Goal: Purchase product/service

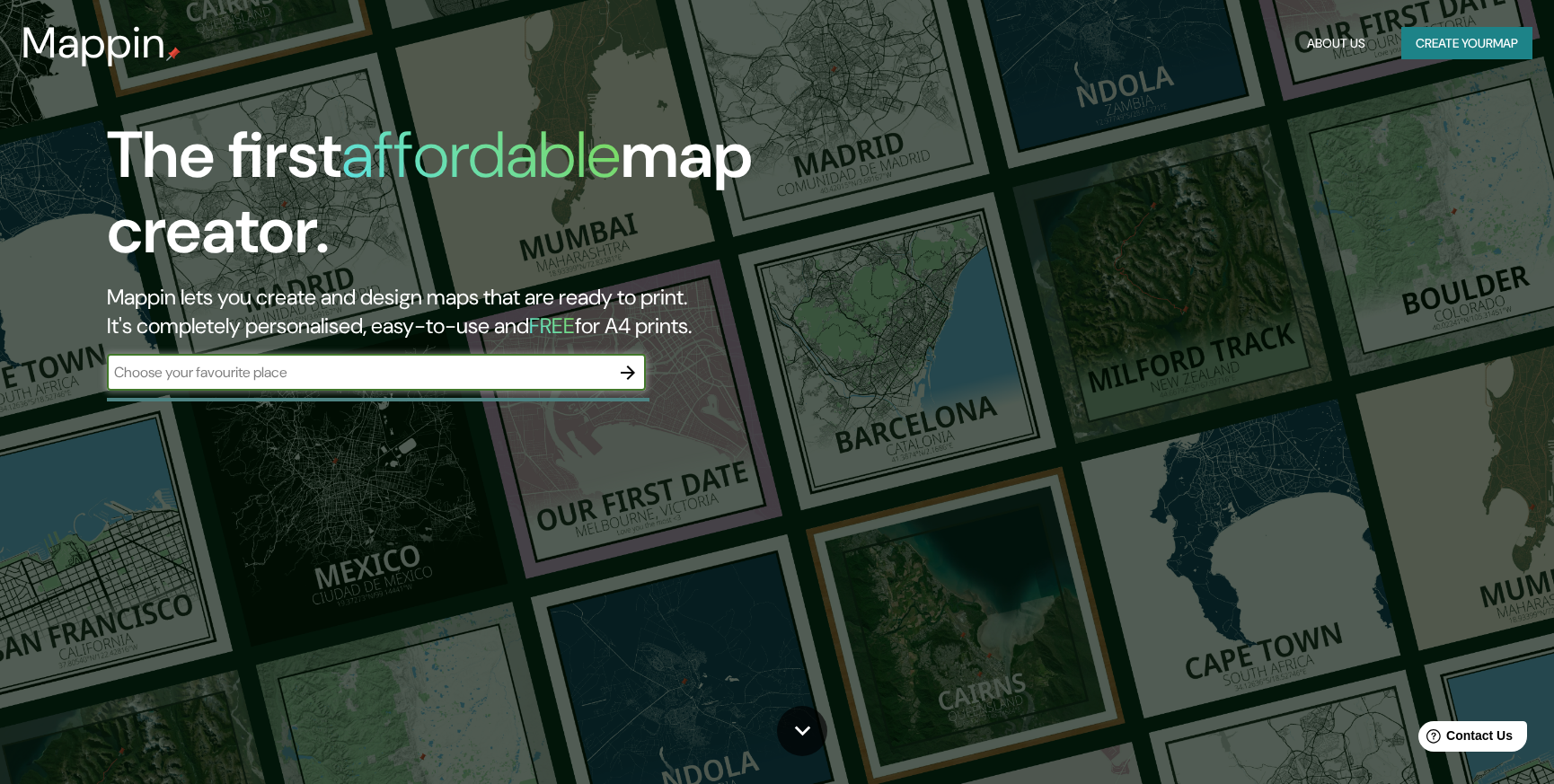
click at [544, 387] on div "​" at bounding box center [376, 372] width 539 height 35
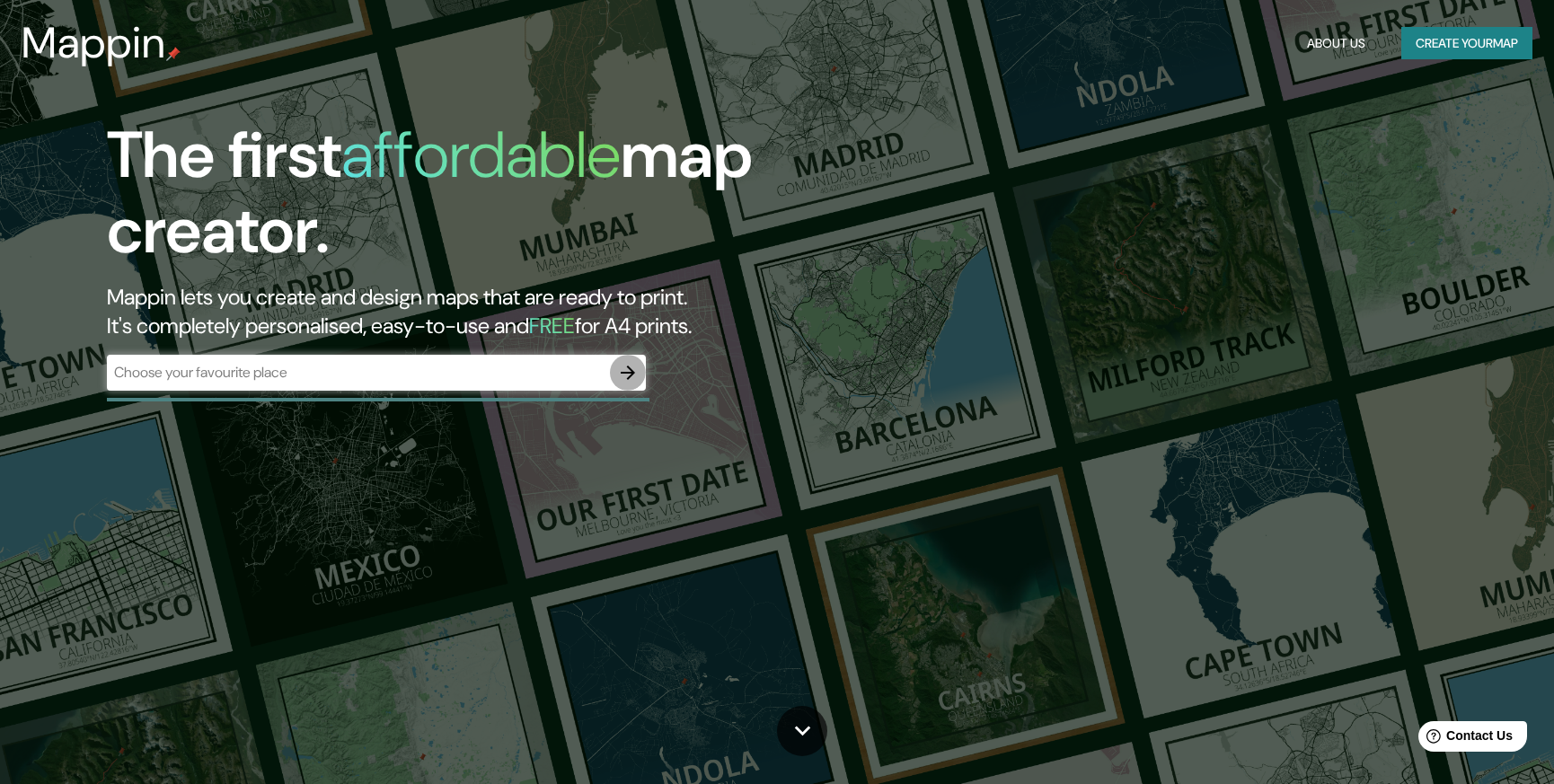
click at [631, 378] on icon "button" at bounding box center [628, 373] width 22 height 22
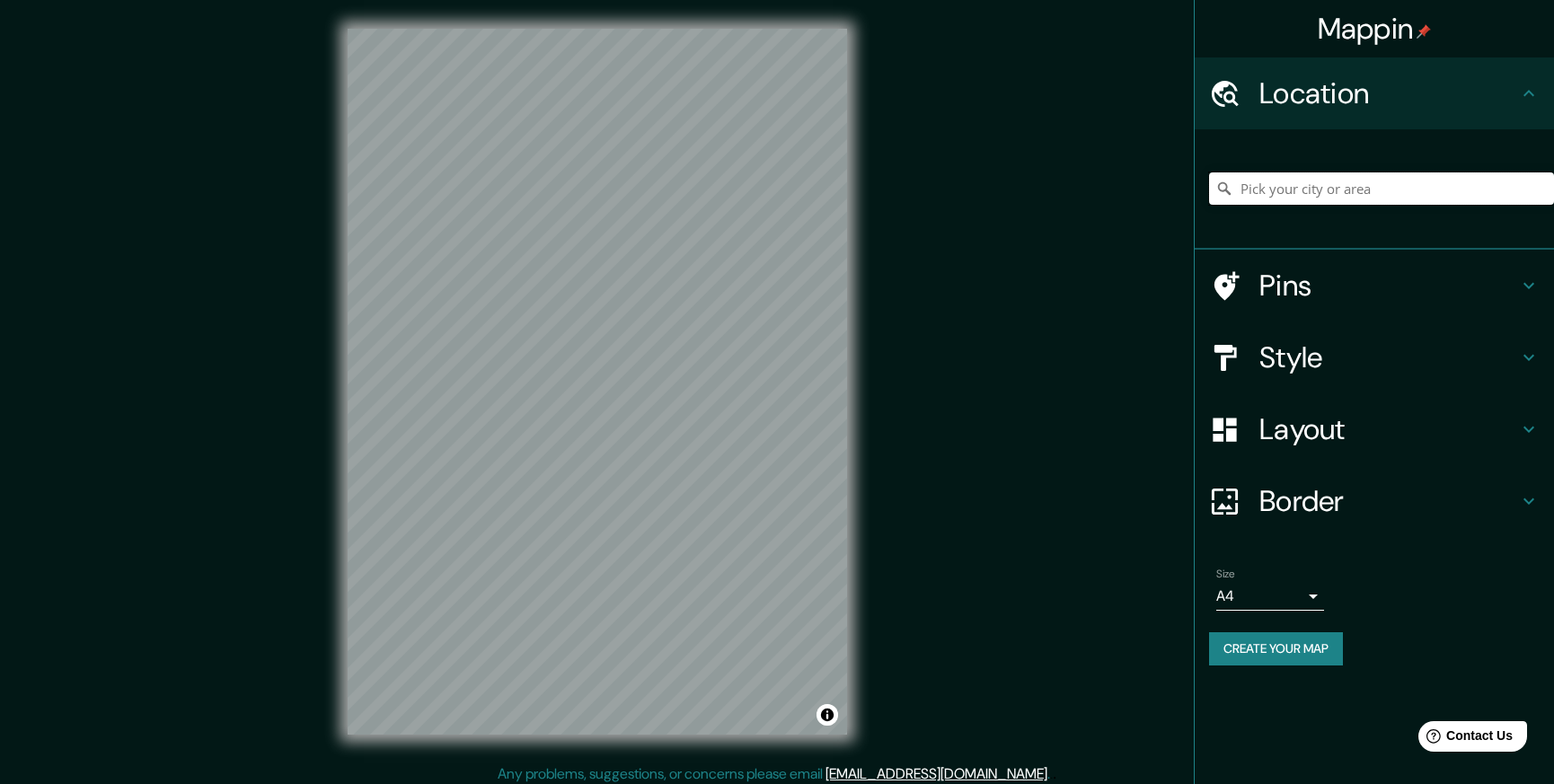
click at [1357, 194] on input "Pick your city or area" at bounding box center [1381, 189] width 345 height 33
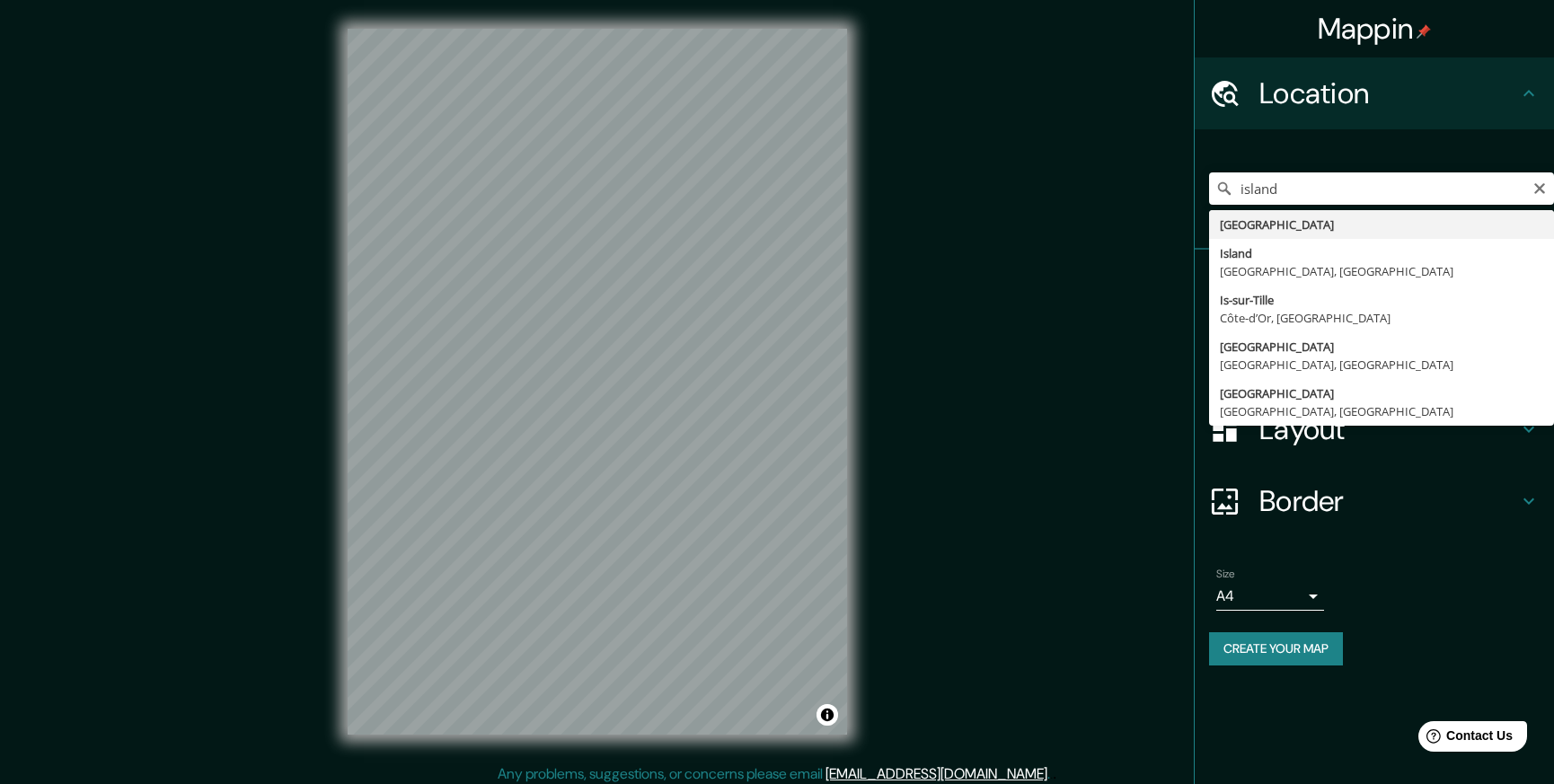
type input "[GEOGRAPHIC_DATA]"
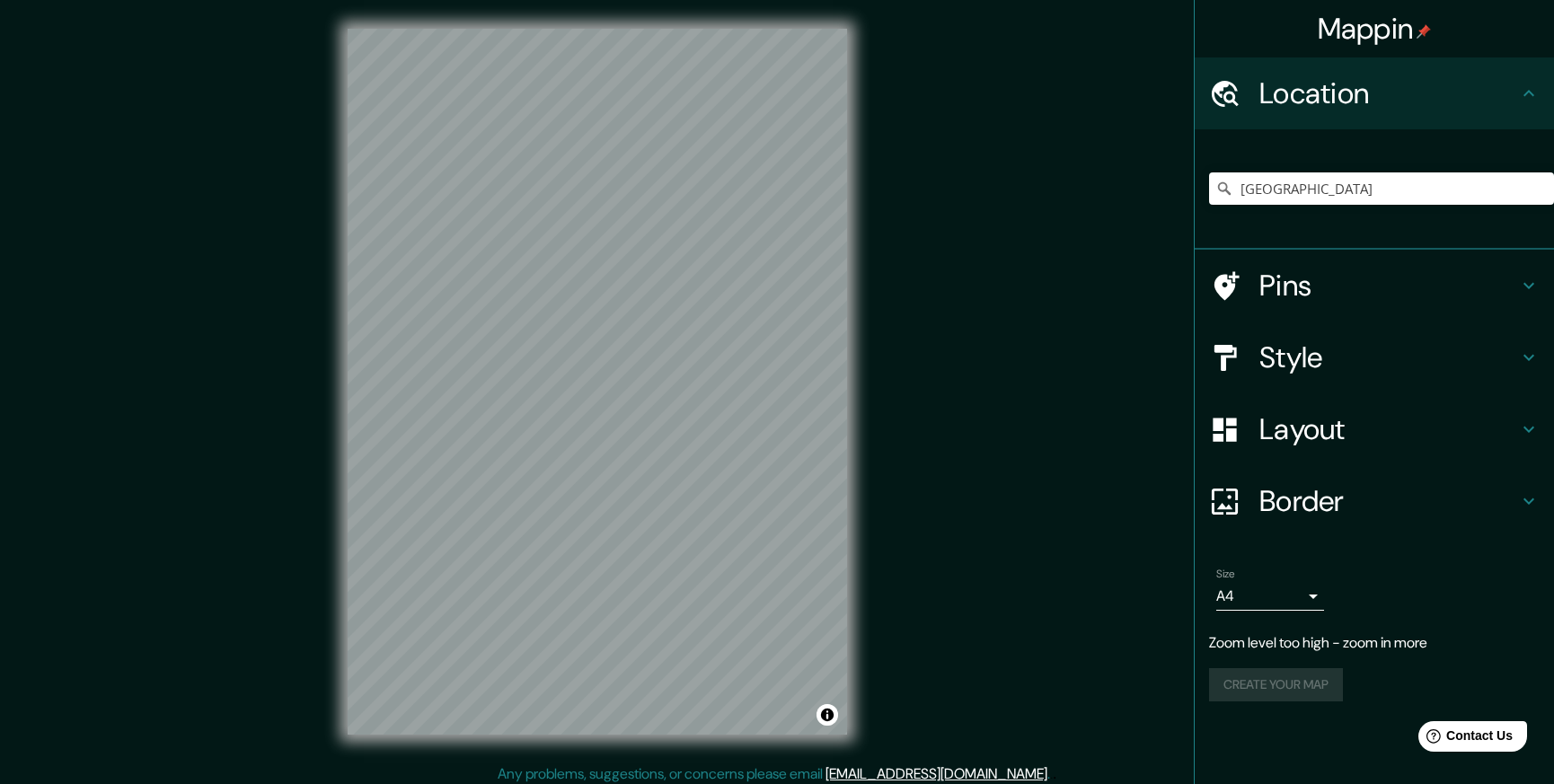
click at [1525, 285] on icon at bounding box center [1529, 286] width 11 height 6
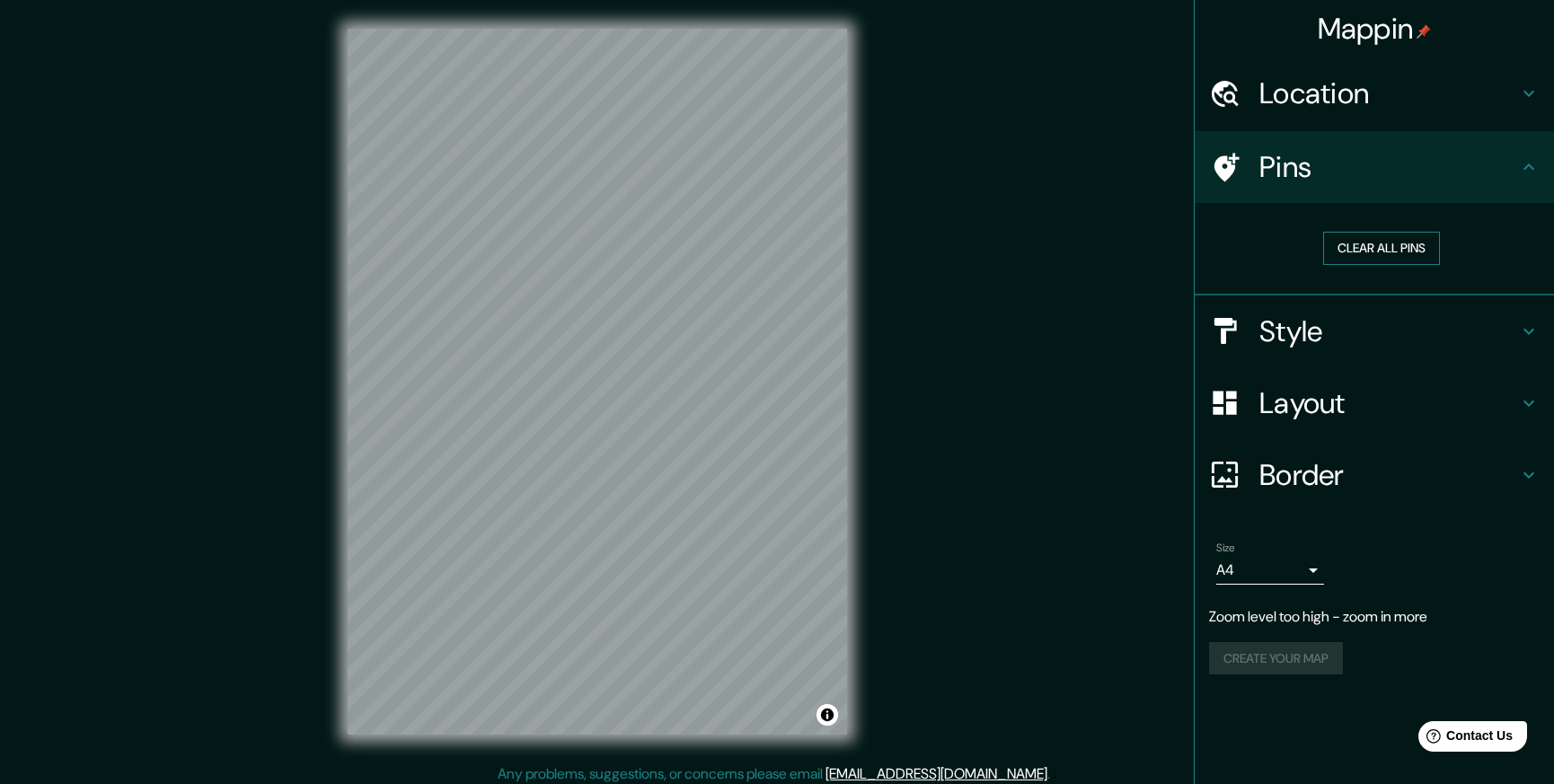
click at [1407, 251] on button "Clear all pins" at bounding box center [1381, 248] width 116 height 34
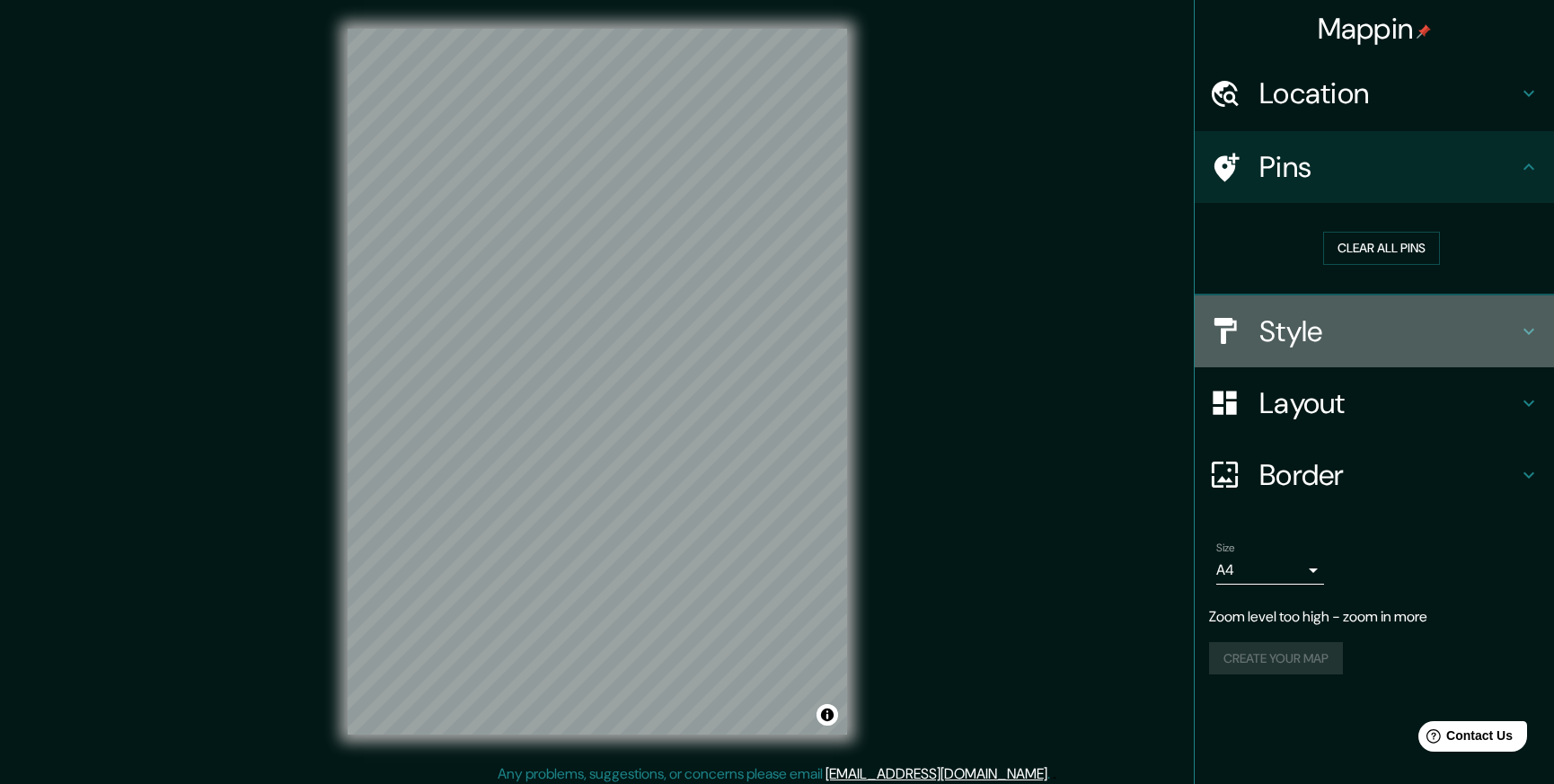
click at [1522, 329] on icon at bounding box center [1529, 331] width 22 height 22
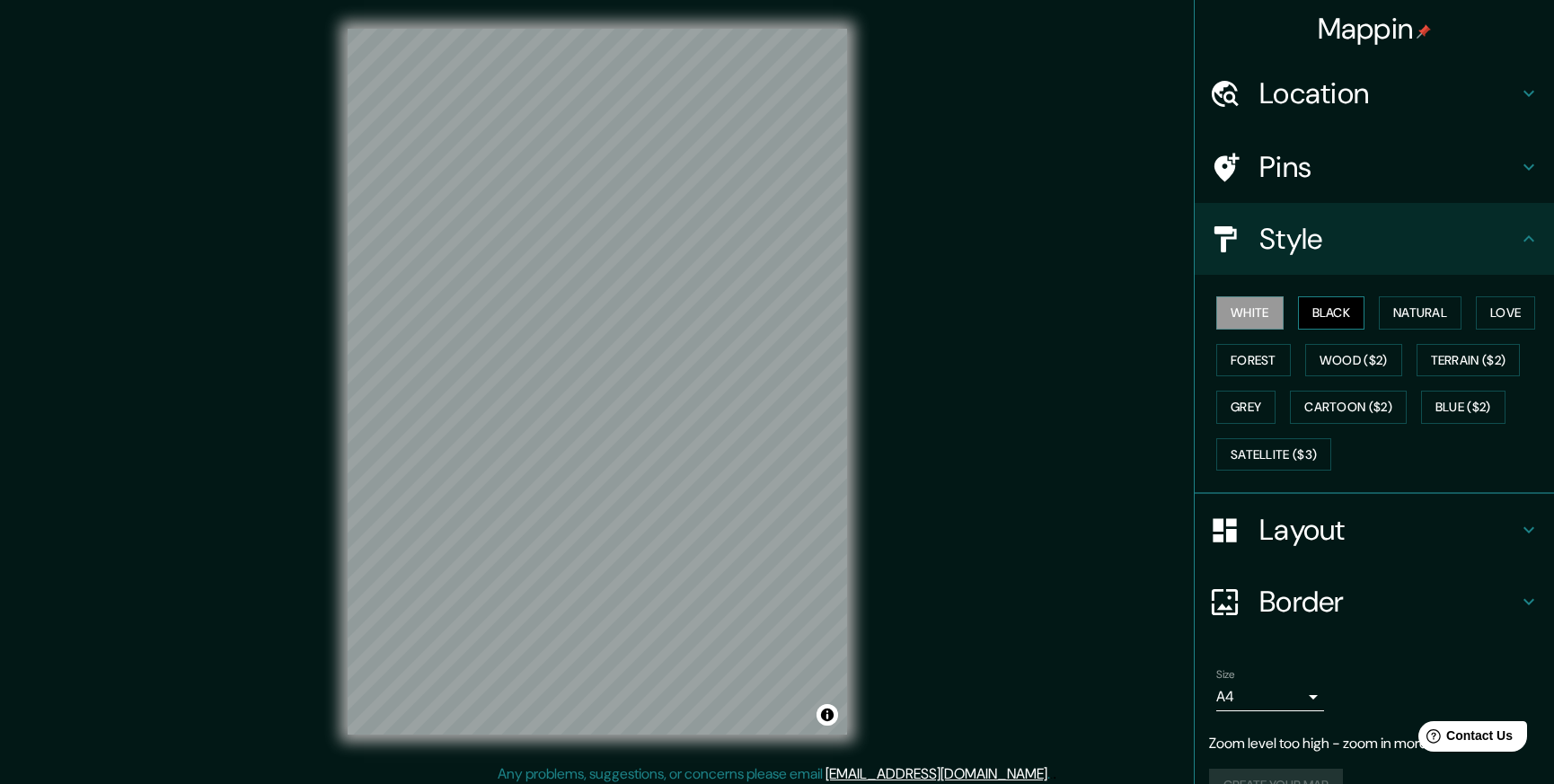
click at [1312, 318] on button "Black" at bounding box center [1332, 313] width 67 height 34
click at [1428, 320] on button "Natural" at bounding box center [1420, 313] width 83 height 34
click at [1498, 320] on button "Love" at bounding box center [1505, 313] width 59 height 34
click at [1248, 357] on button "Forest" at bounding box center [1254, 360] width 75 height 34
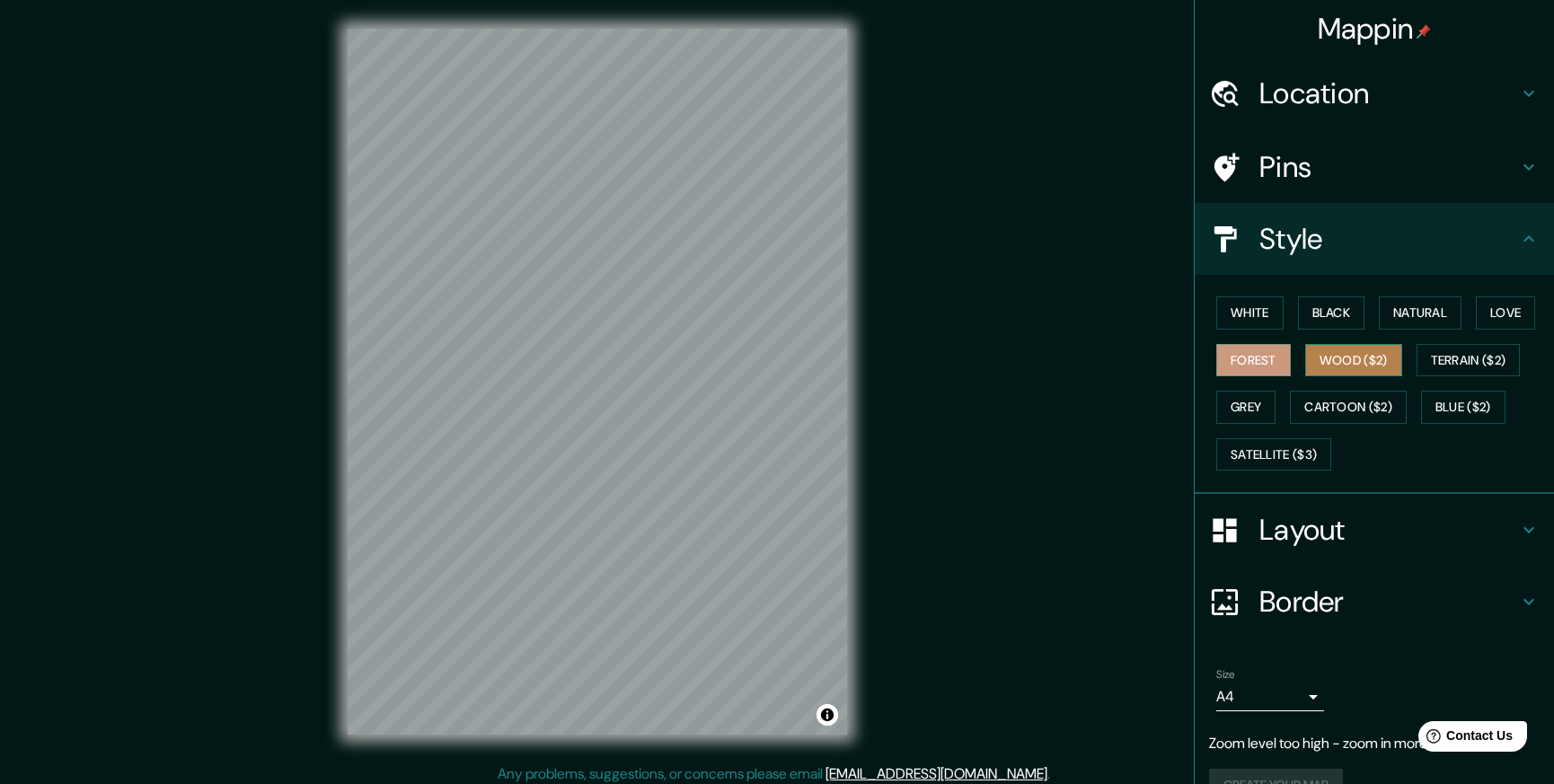
click at [1323, 368] on button "Wood ($2)" at bounding box center [1354, 360] width 97 height 34
click at [1470, 374] on button "Terrain ($2)" at bounding box center [1468, 360] width 105 height 34
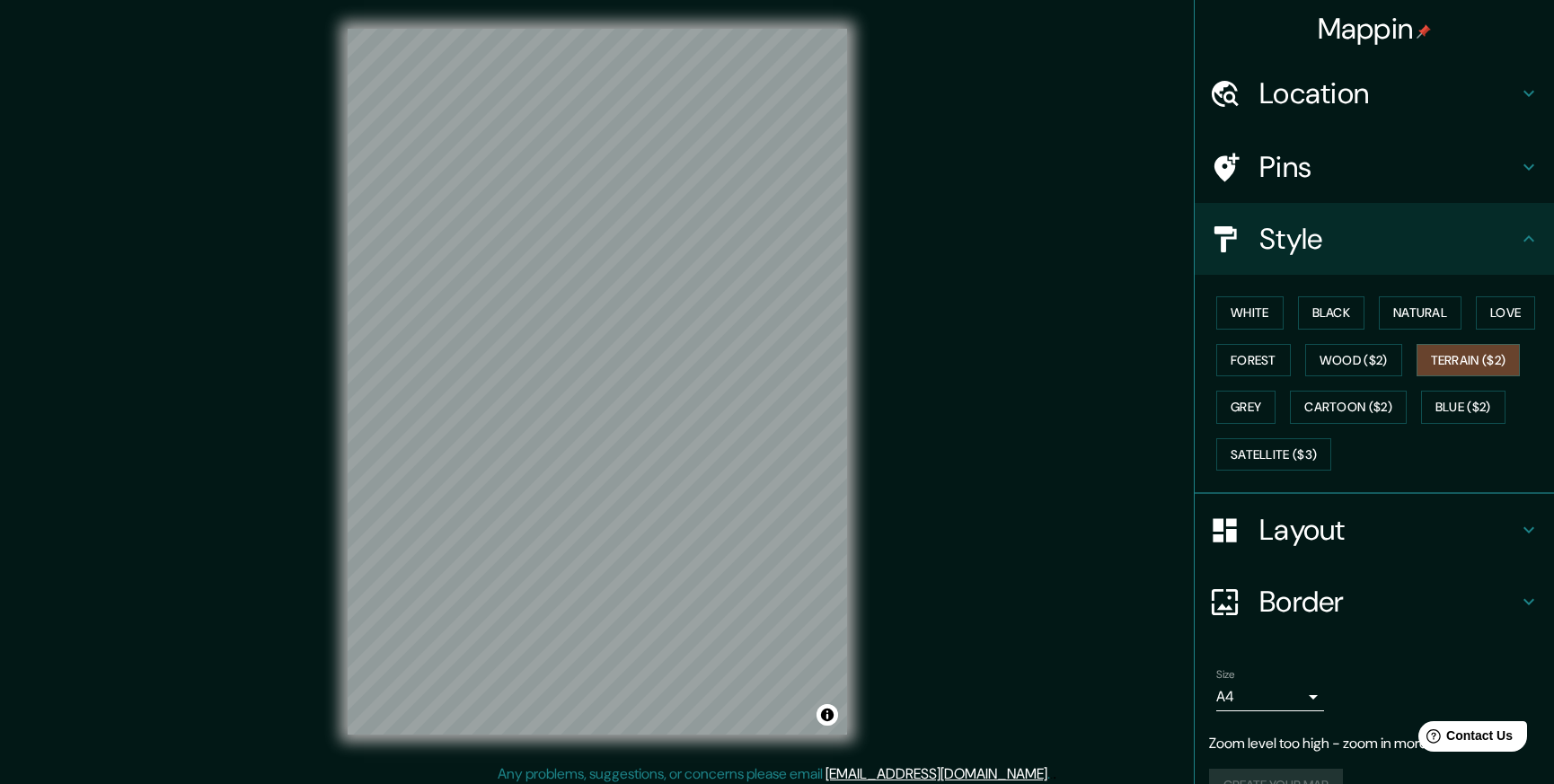
scroll to position [35, 0]
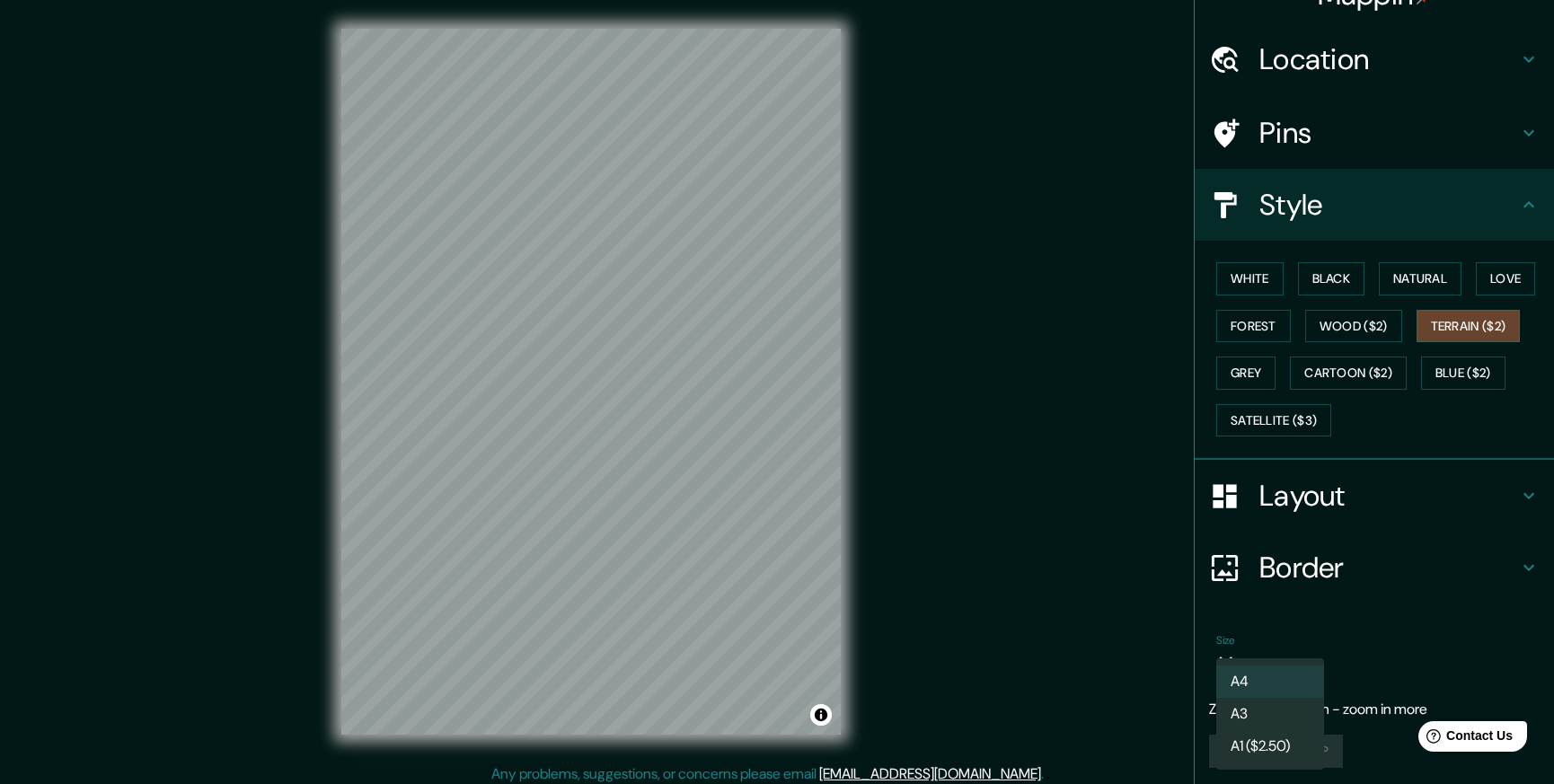
click at [1292, 664] on body "Mappin Location [GEOGRAPHIC_DATA] Pins Style White Black Natural Love Forest Wo…" at bounding box center [777, 392] width 1554 height 784
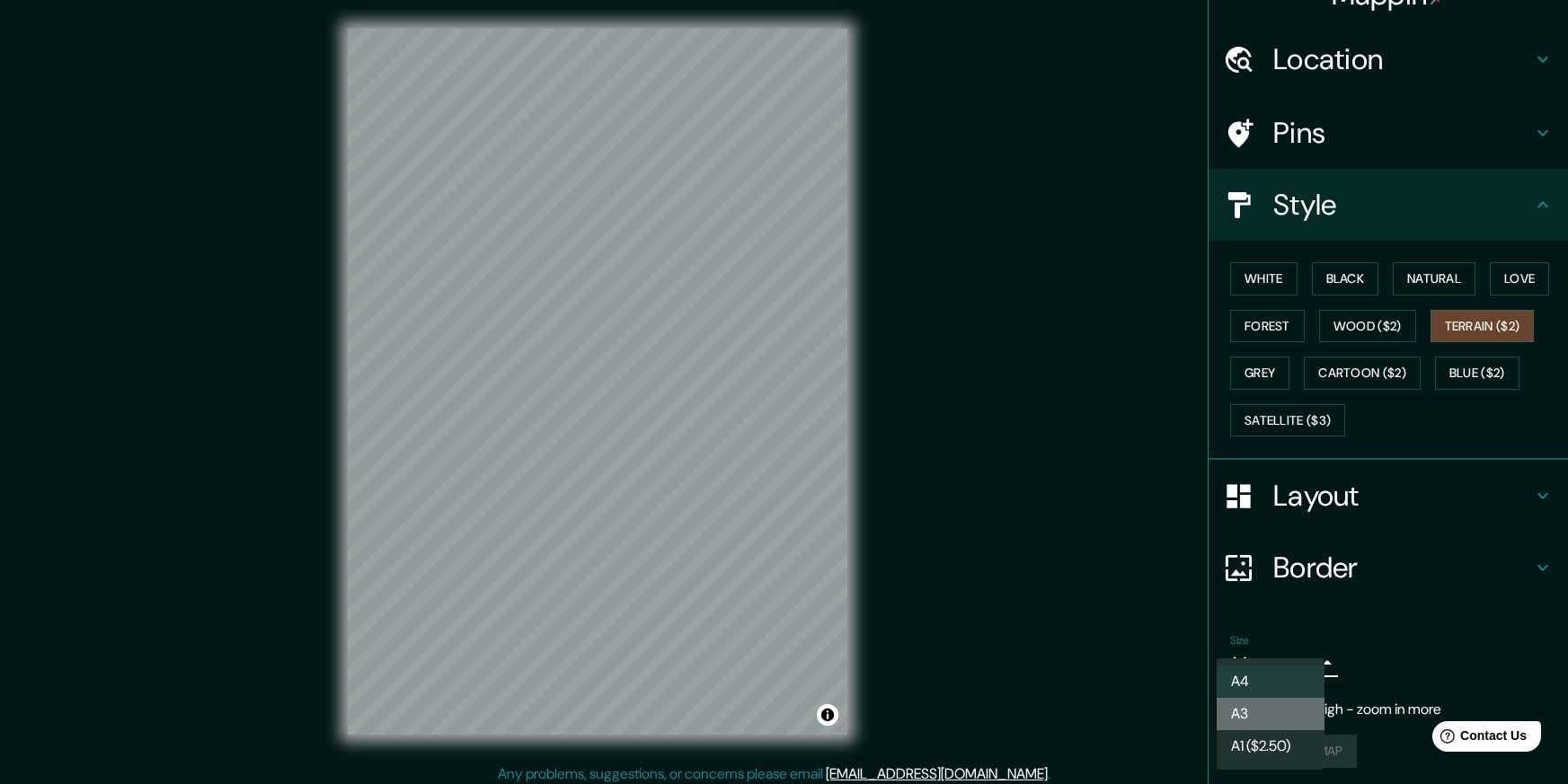
drag, startPoint x: 1290, startPoint y: 714, endPoint x: 1454, endPoint y: 690, distance: 165.7
click at [1290, 715] on li "A3" at bounding box center [1270, 714] width 107 height 33
type input "a4"
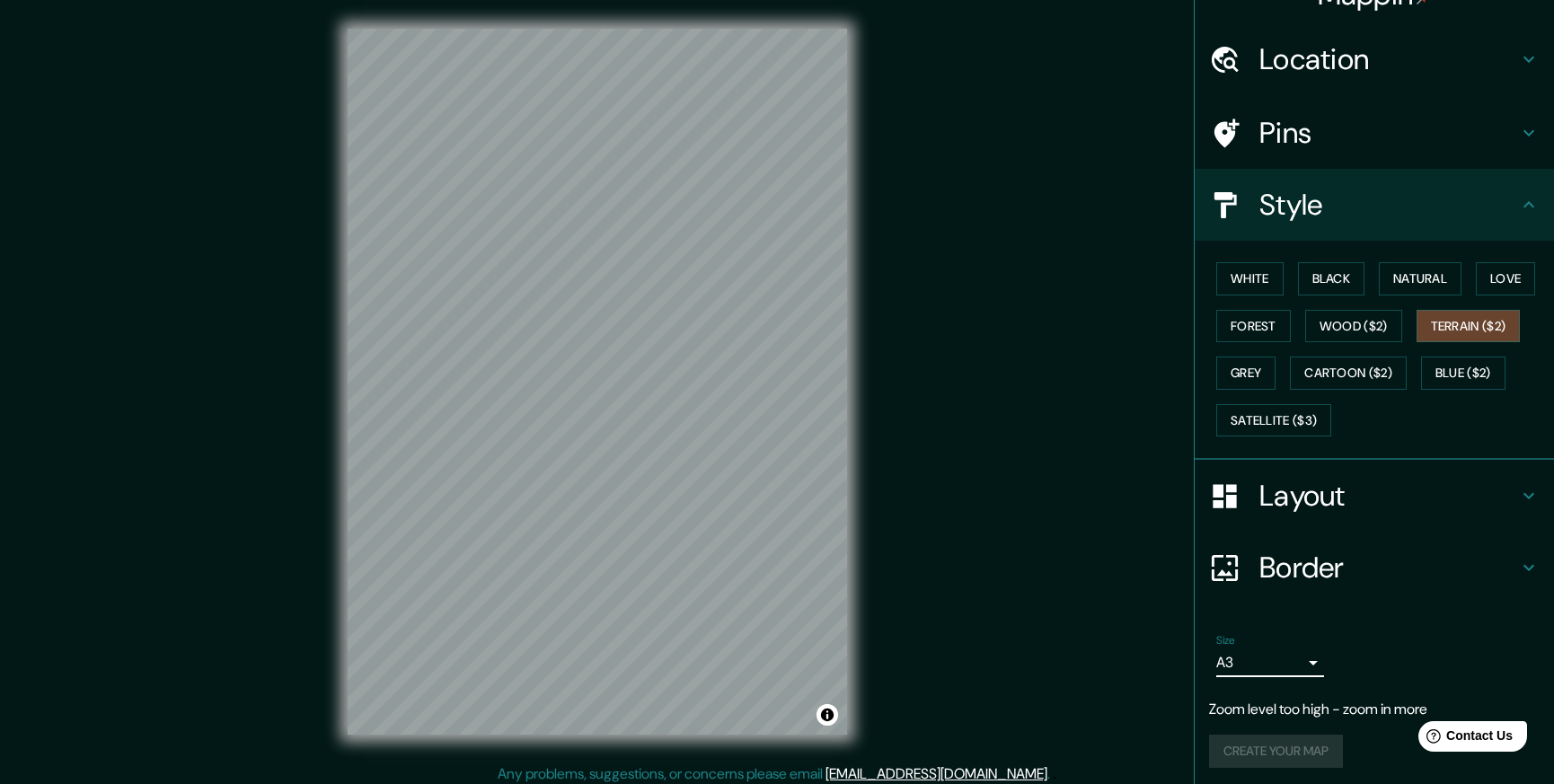
click at [1304, 560] on h4 "Border" at bounding box center [1388, 567] width 258 height 35
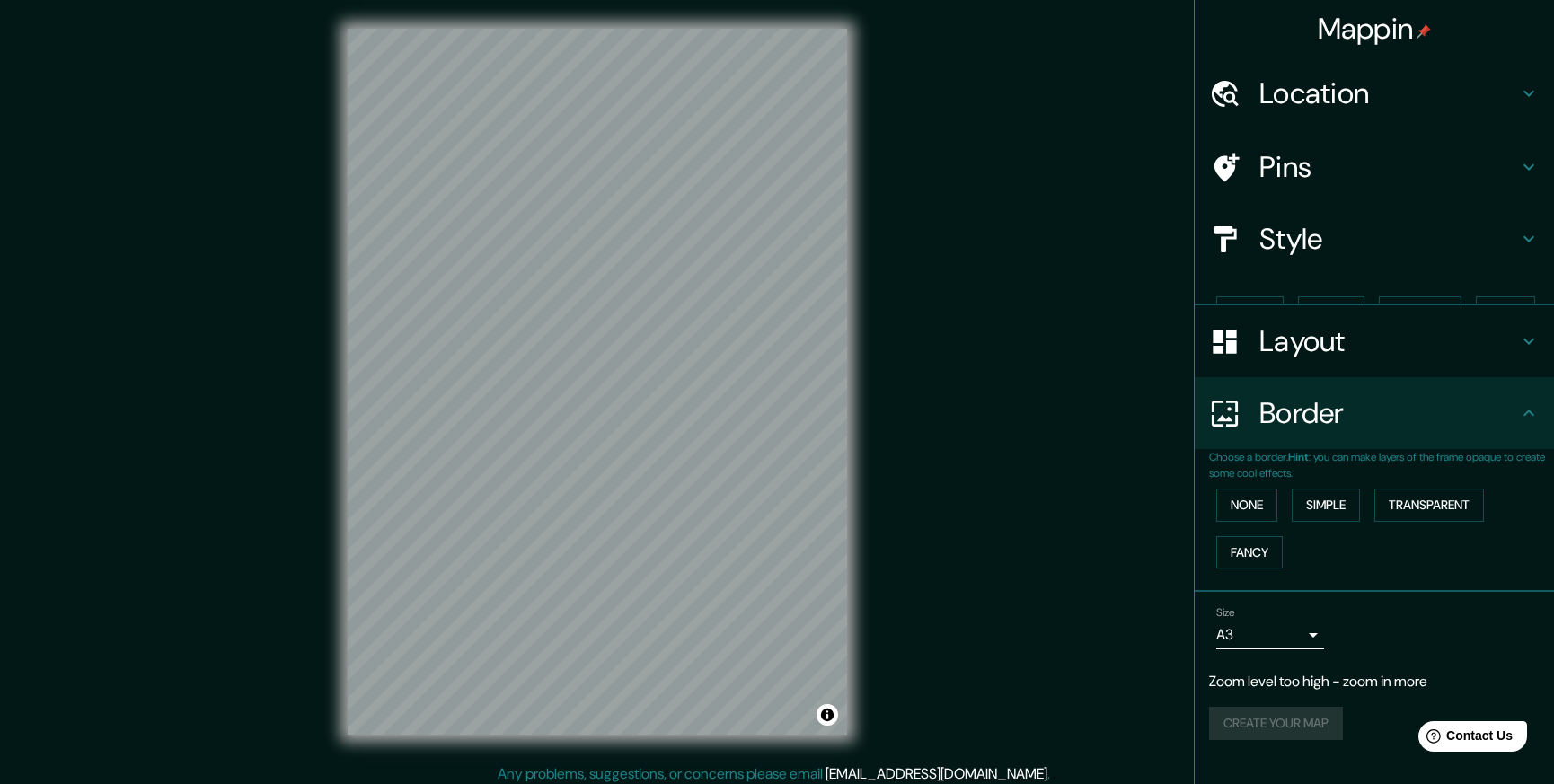
scroll to position [0, 0]
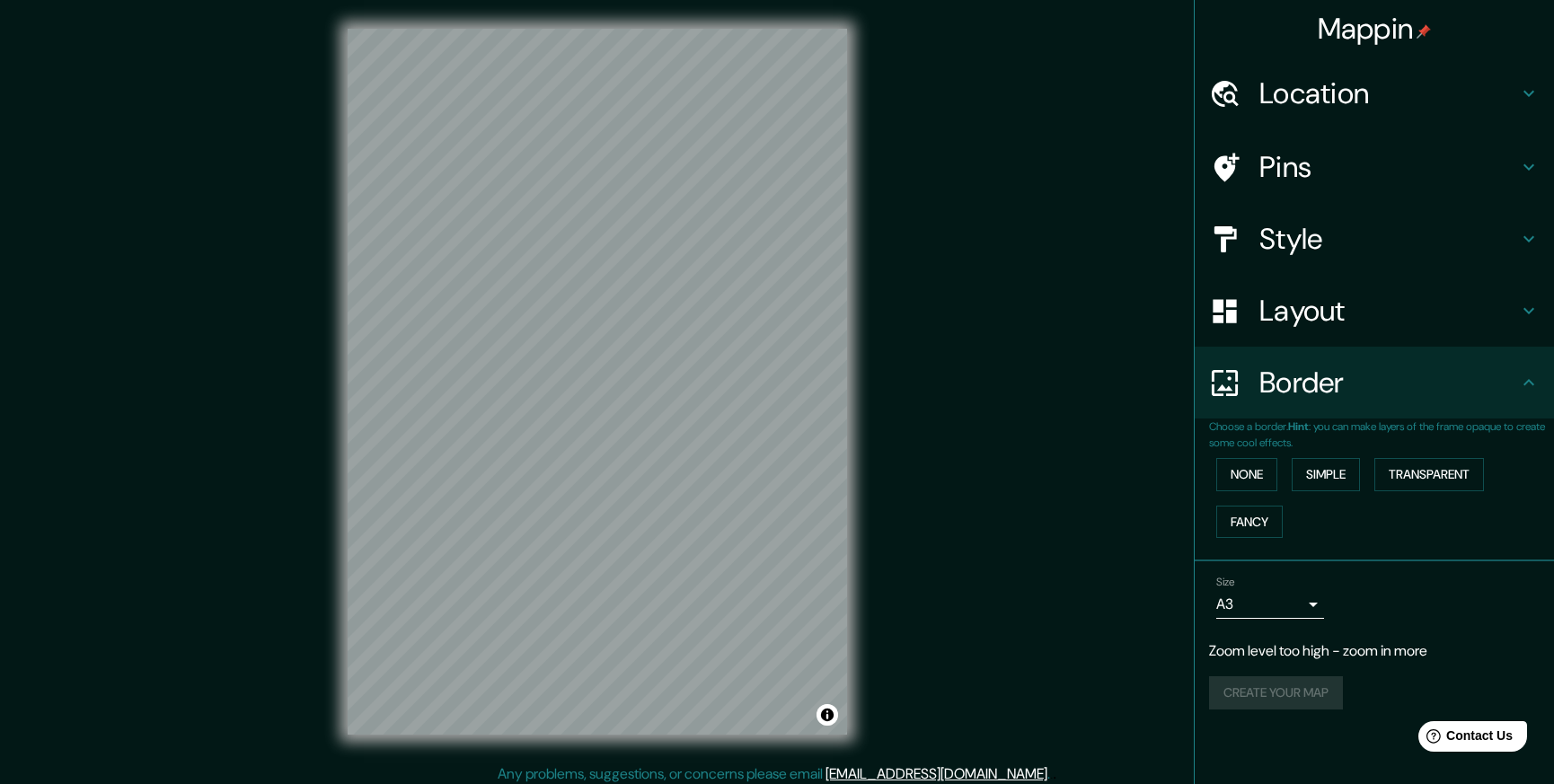
drag, startPoint x: 1250, startPoint y: 469, endPoint x: 1285, endPoint y: 475, distance: 35.5
click at [1250, 468] on button "None" at bounding box center [1246, 475] width 61 height 34
click at [1342, 481] on button "Simple" at bounding box center [1326, 475] width 68 height 34
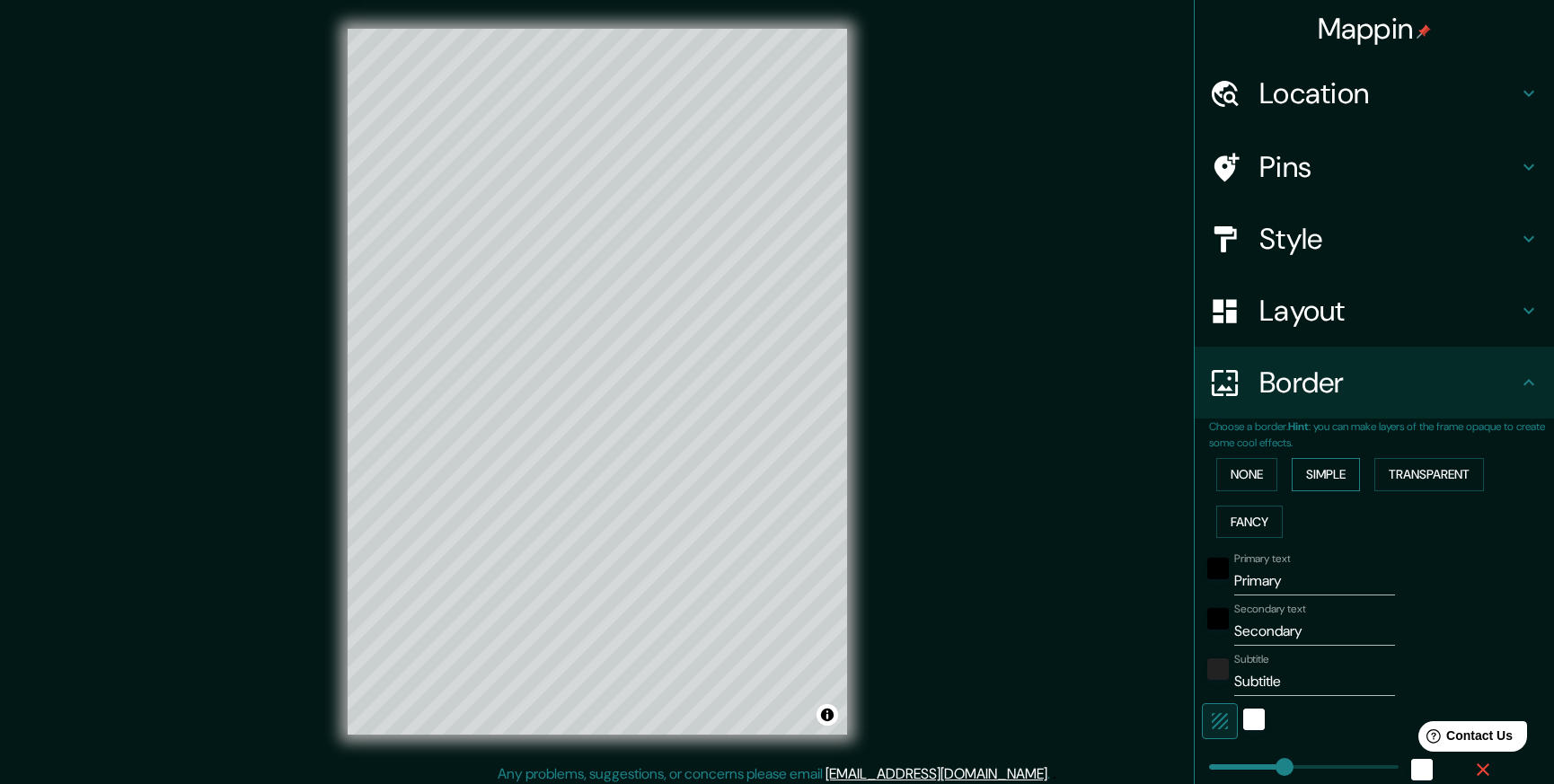
click at [1241, 473] on button "None" at bounding box center [1246, 475] width 61 height 34
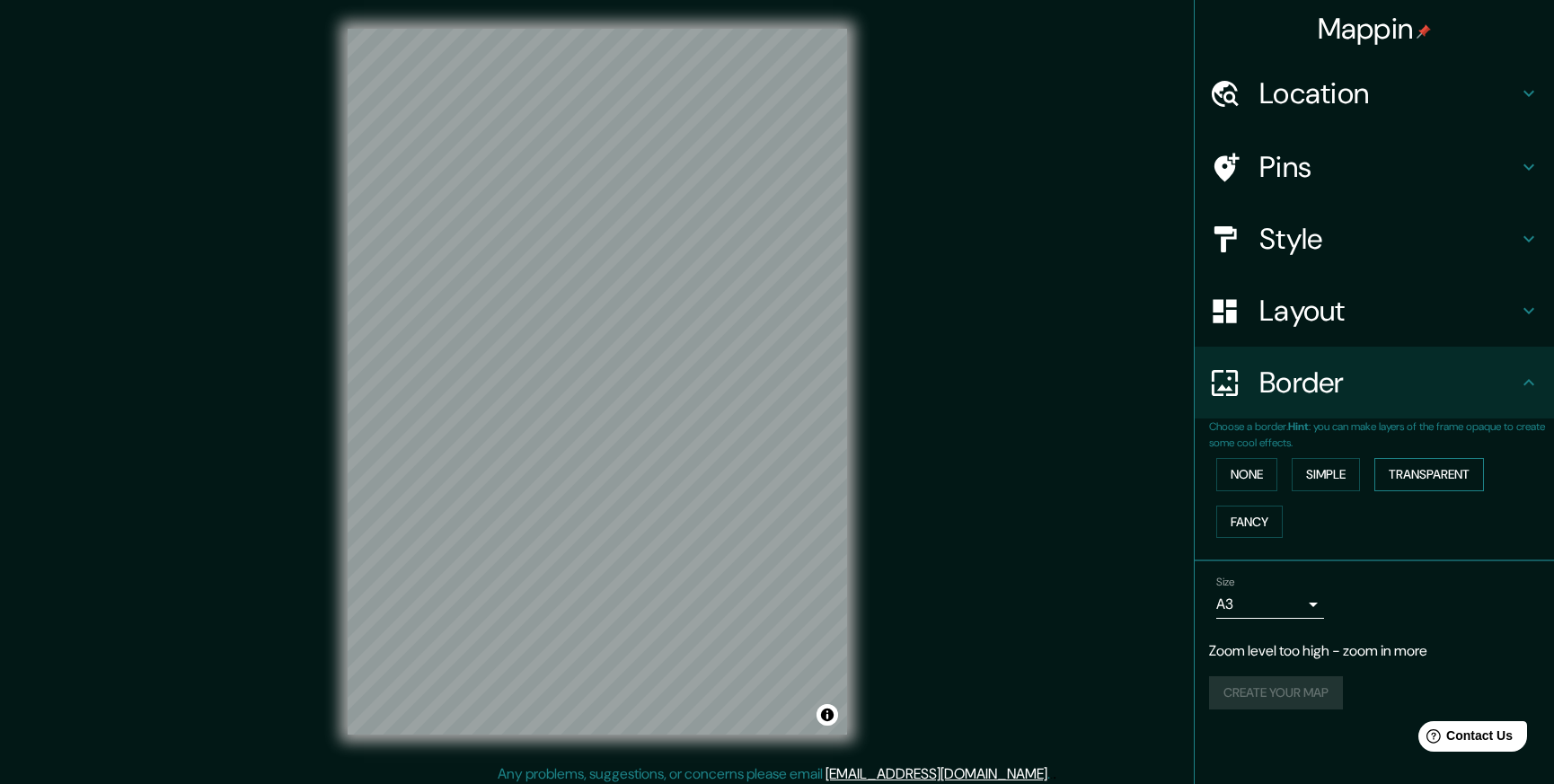
click at [1448, 477] on button "Transparent" at bounding box center [1429, 475] width 109 height 34
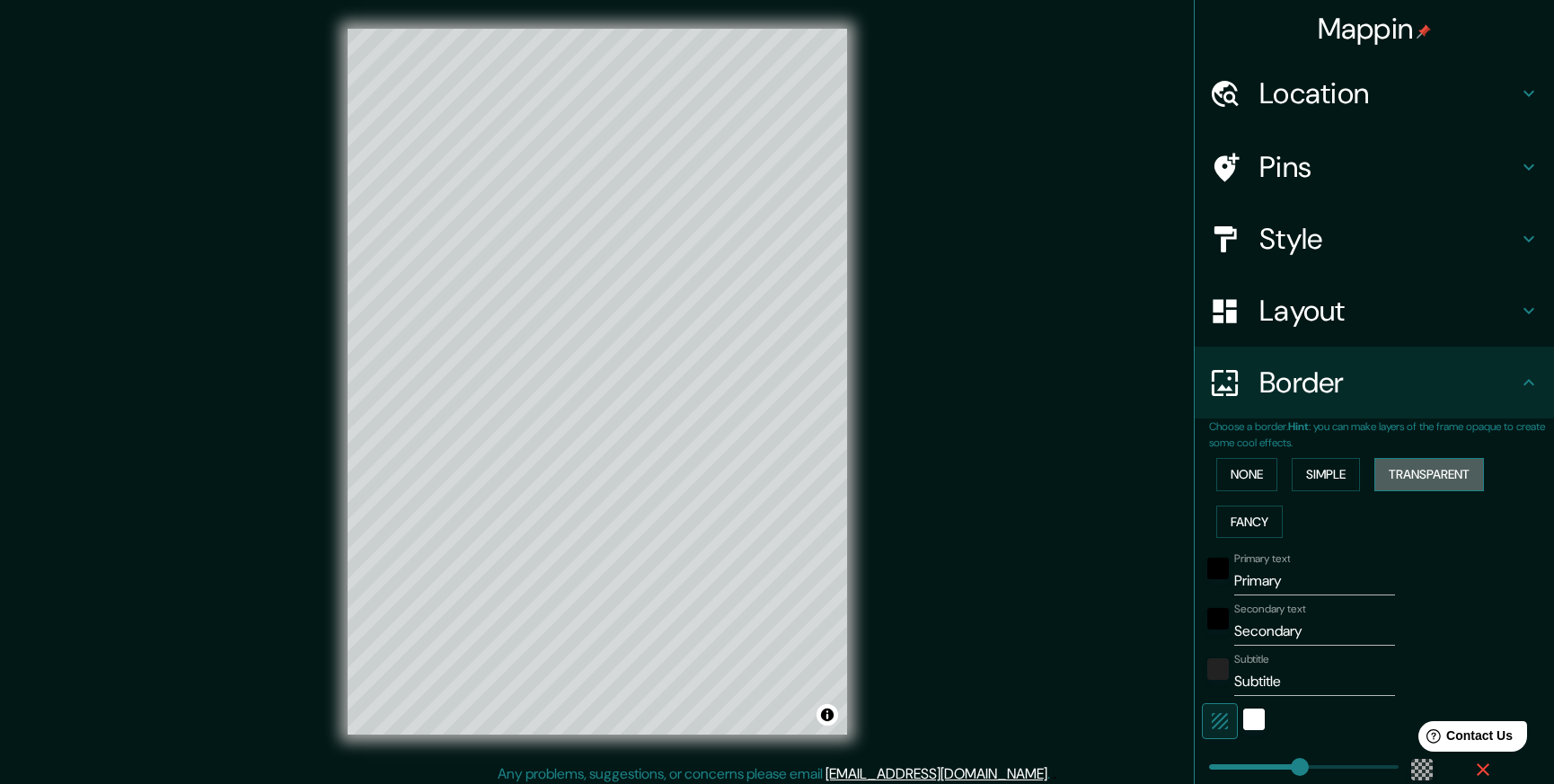
click at [1439, 475] on button "Transparent" at bounding box center [1429, 475] width 109 height 34
type input "267"
type input "44"
click at [1239, 472] on button "None" at bounding box center [1246, 475] width 61 height 34
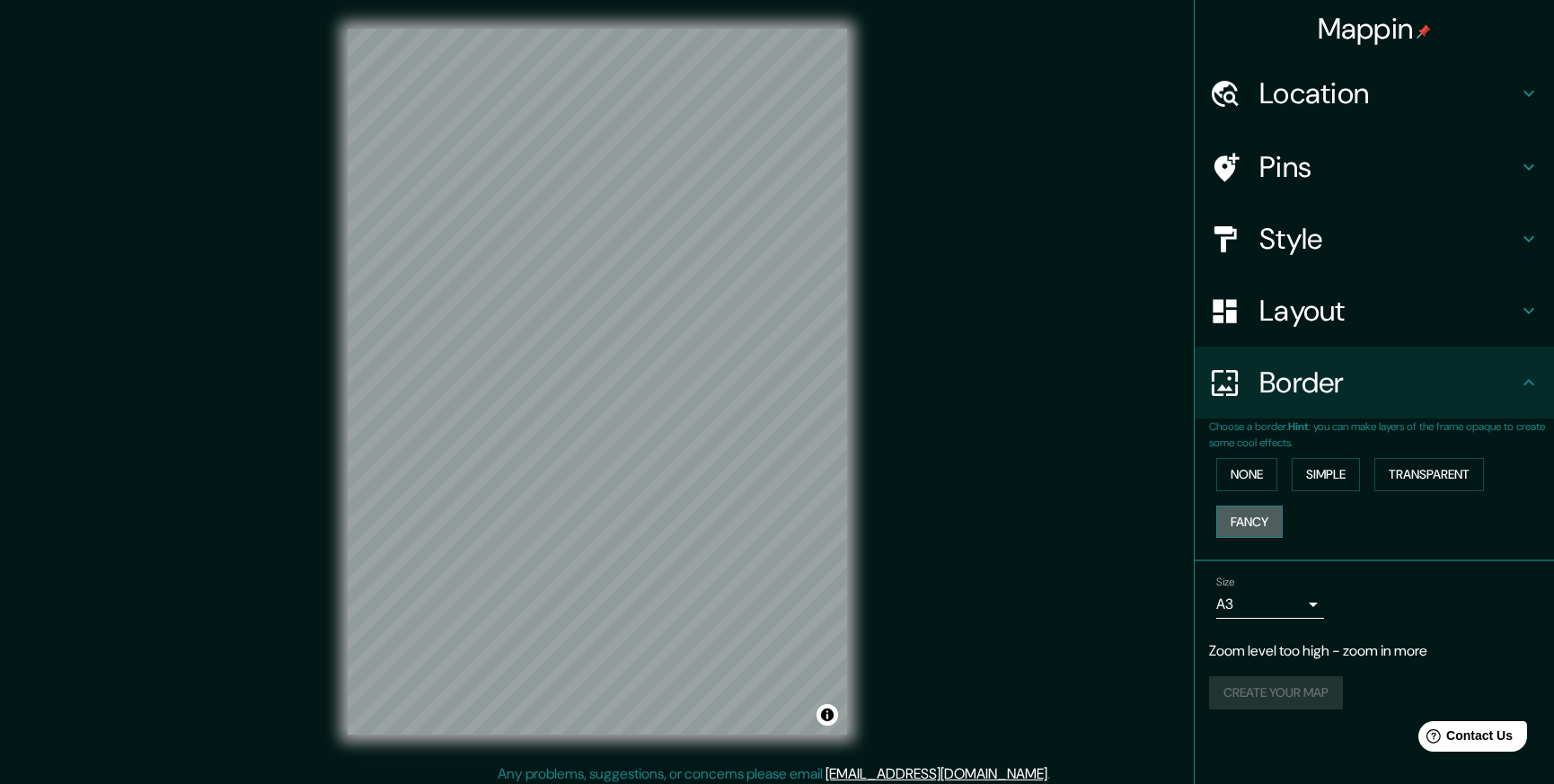
drag, startPoint x: 1257, startPoint y: 516, endPoint x: 1268, endPoint y: 517, distance: 11.0
click at [1257, 516] on button "Fancy" at bounding box center [1249, 522] width 66 height 34
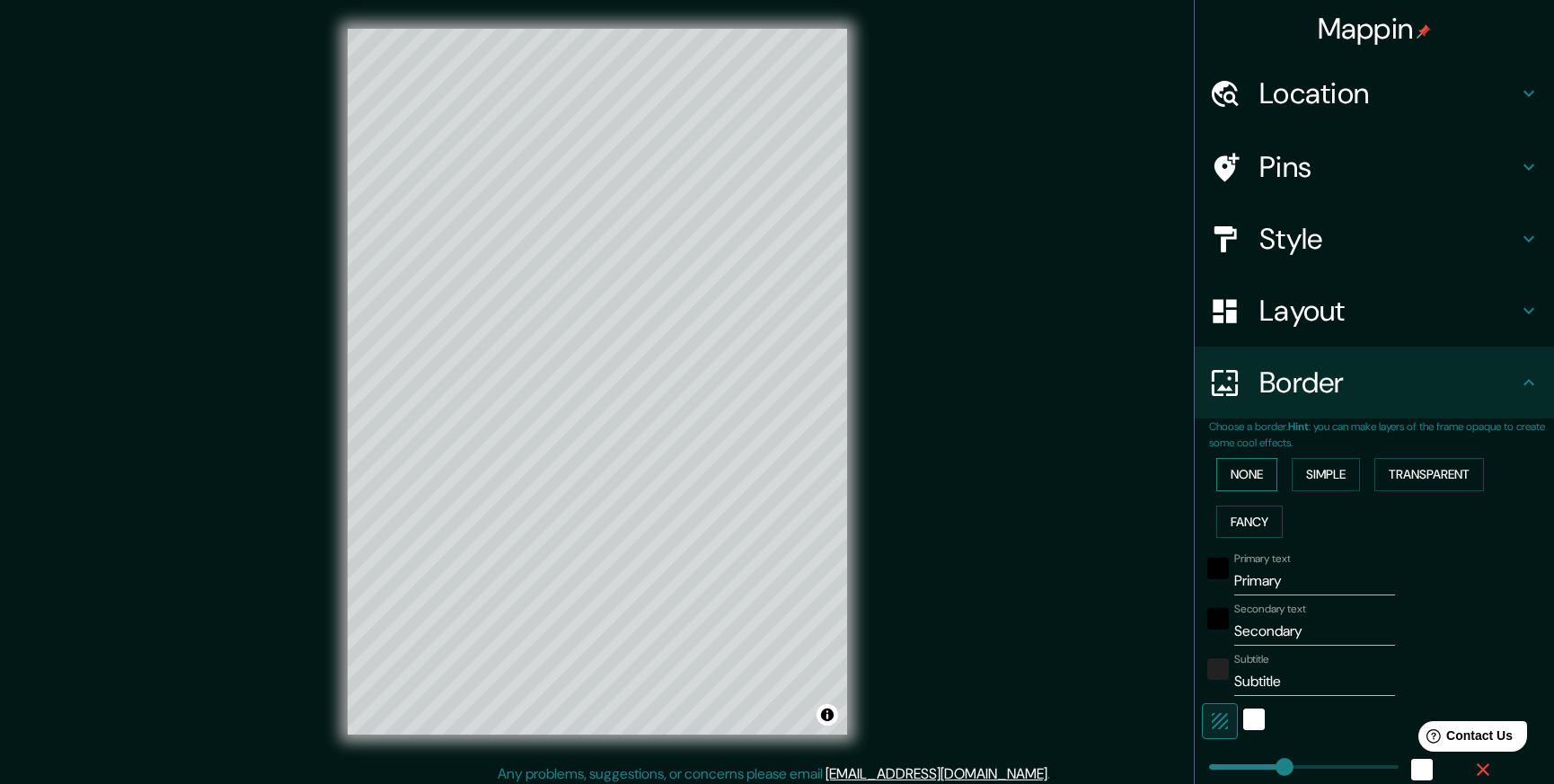
click at [1236, 476] on button "None" at bounding box center [1246, 475] width 61 height 34
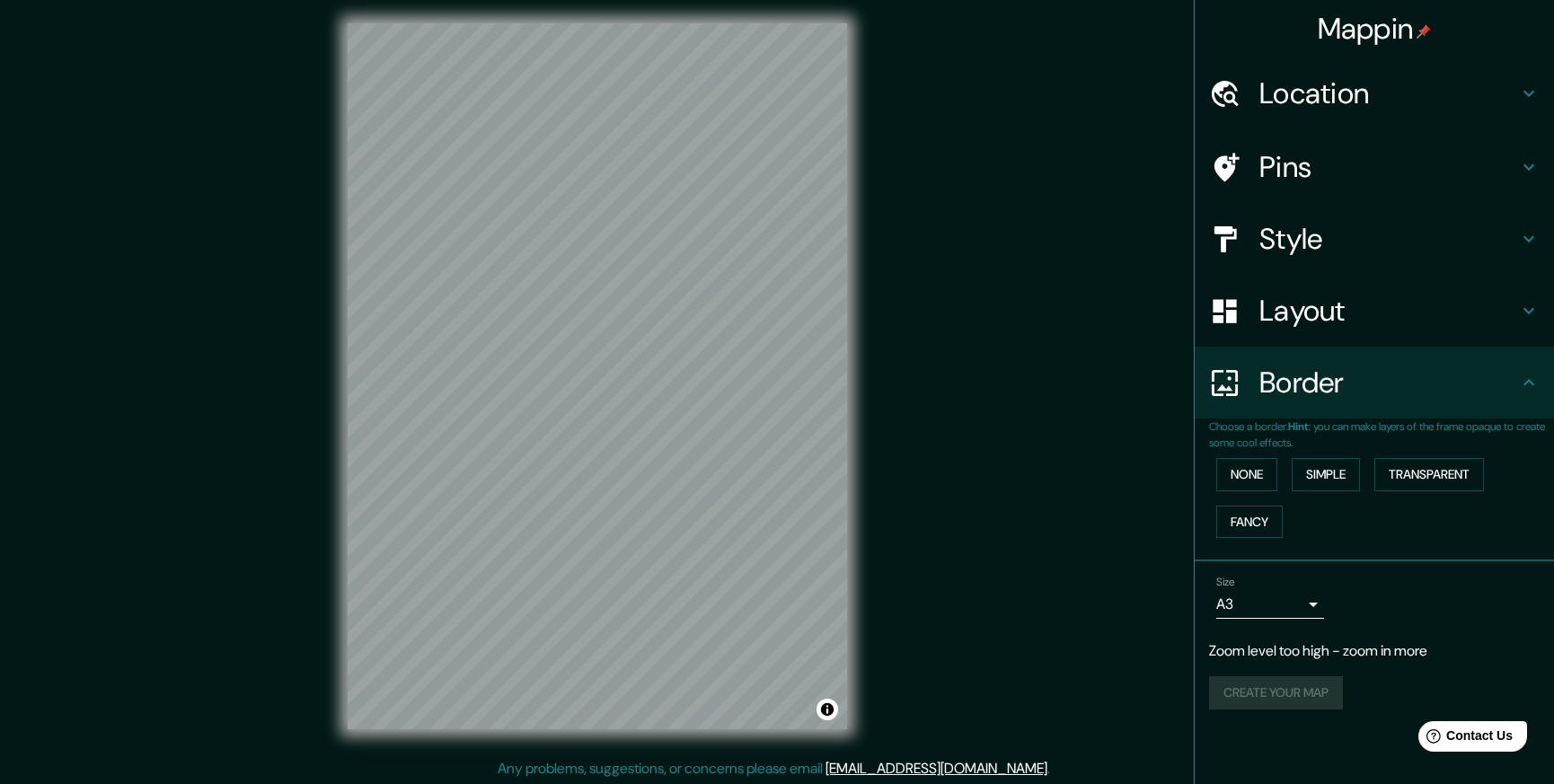
scroll to position [8, 0]
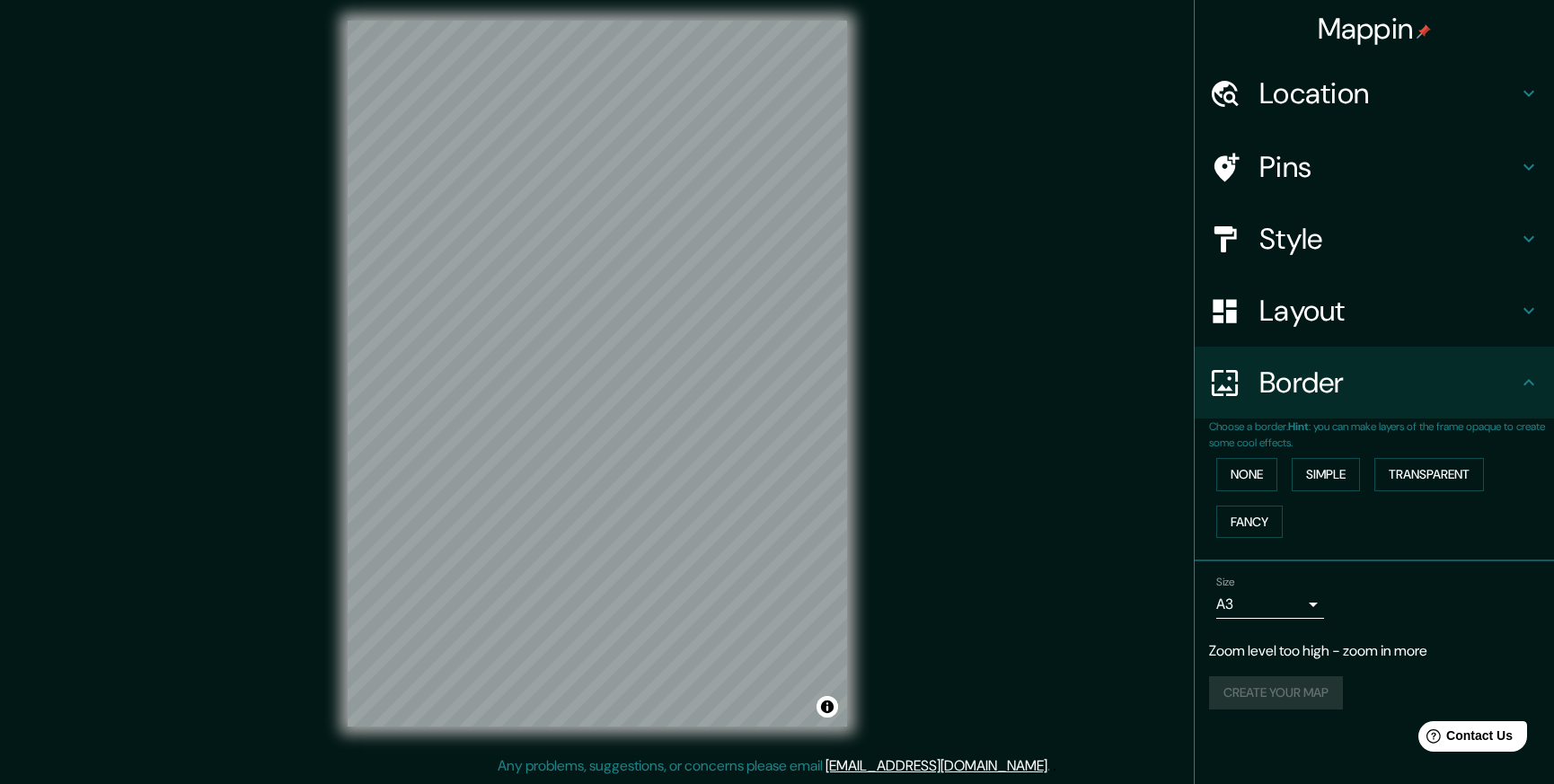
click at [1525, 84] on icon at bounding box center [1529, 94] width 22 height 22
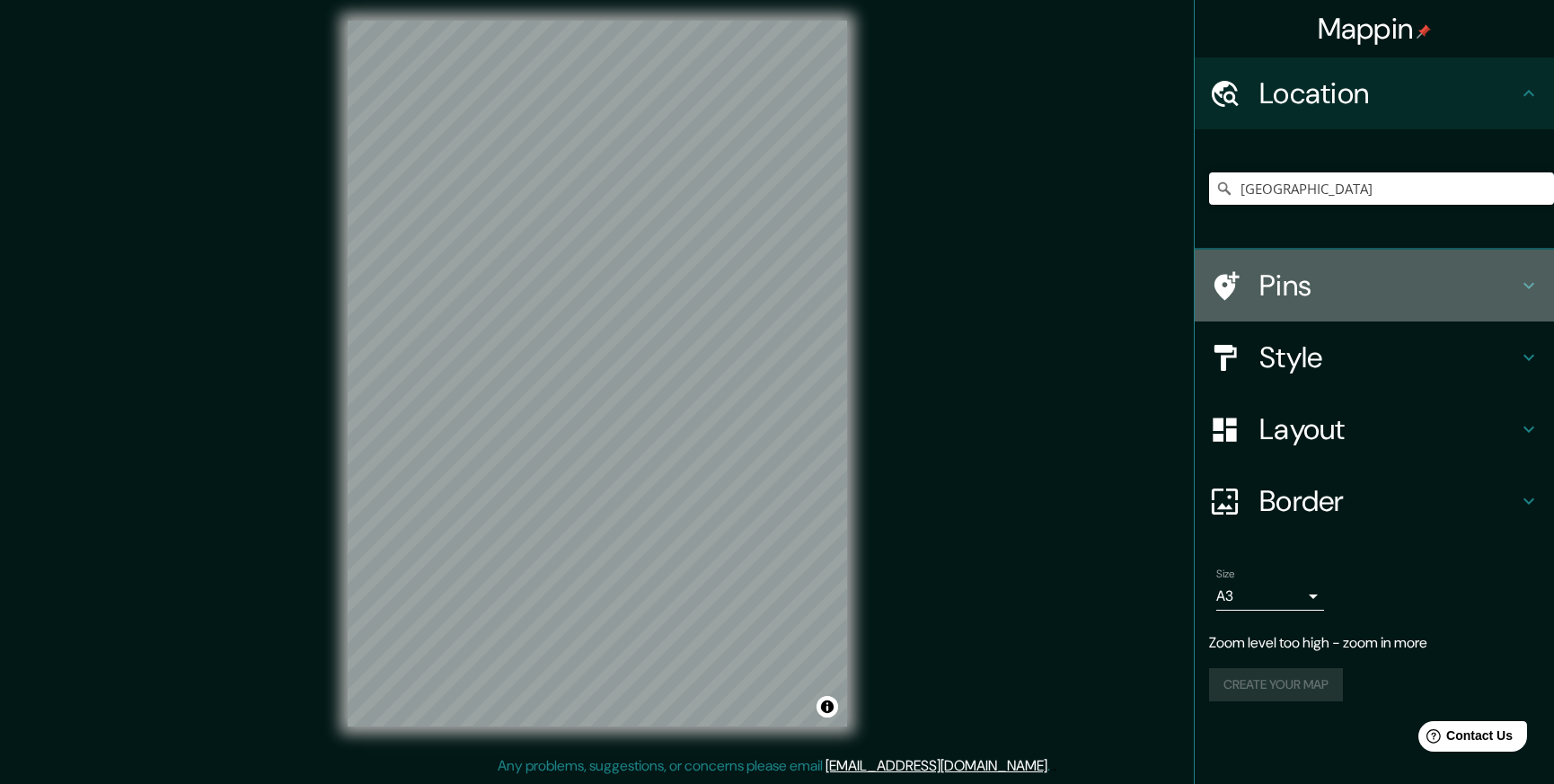
click at [1318, 277] on h4 "Pins" at bounding box center [1388, 285] width 258 height 35
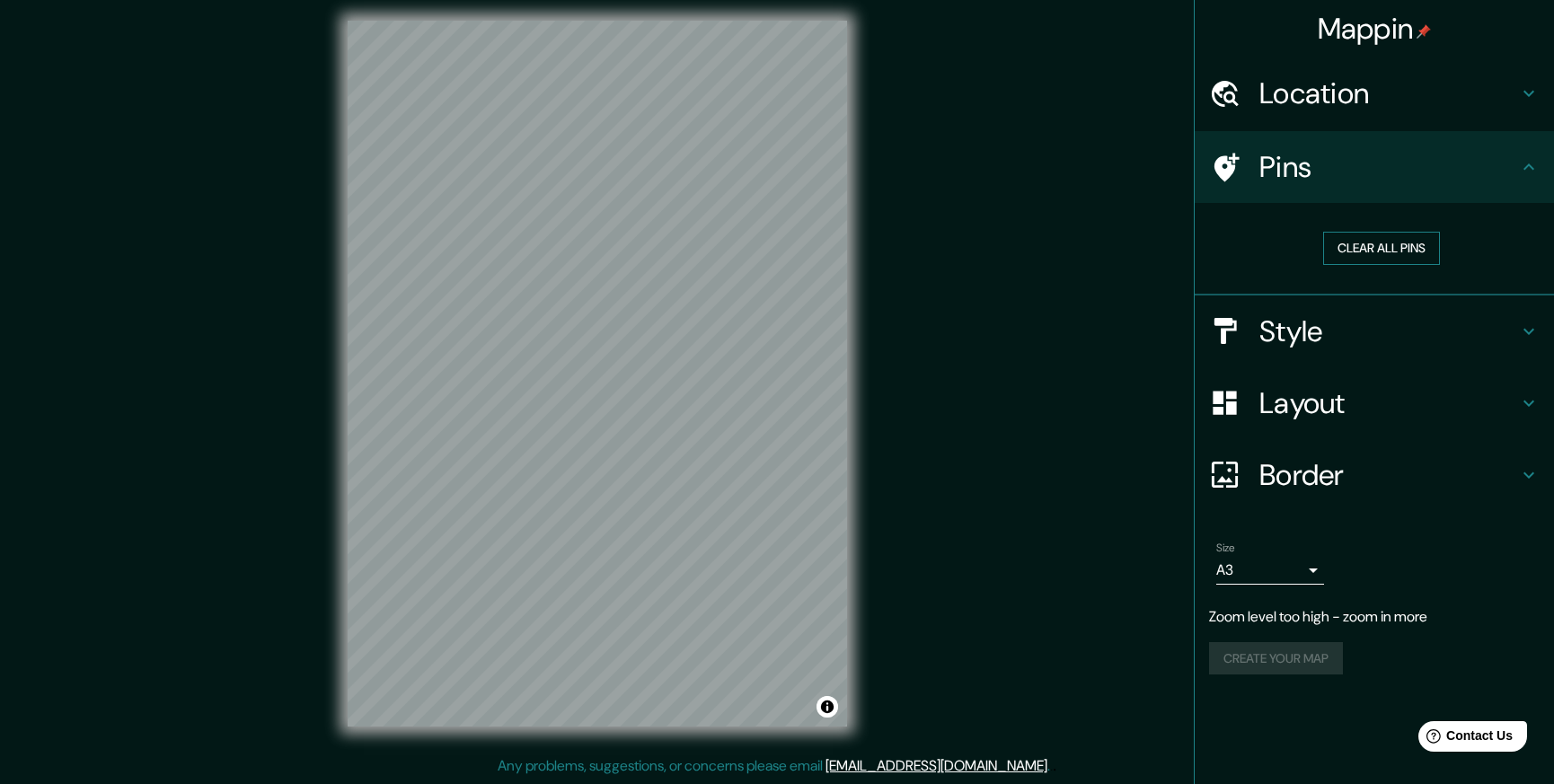
click at [1394, 245] on button "Clear all pins" at bounding box center [1381, 248] width 116 height 34
click at [1309, 403] on h4 "Layout" at bounding box center [1388, 403] width 258 height 35
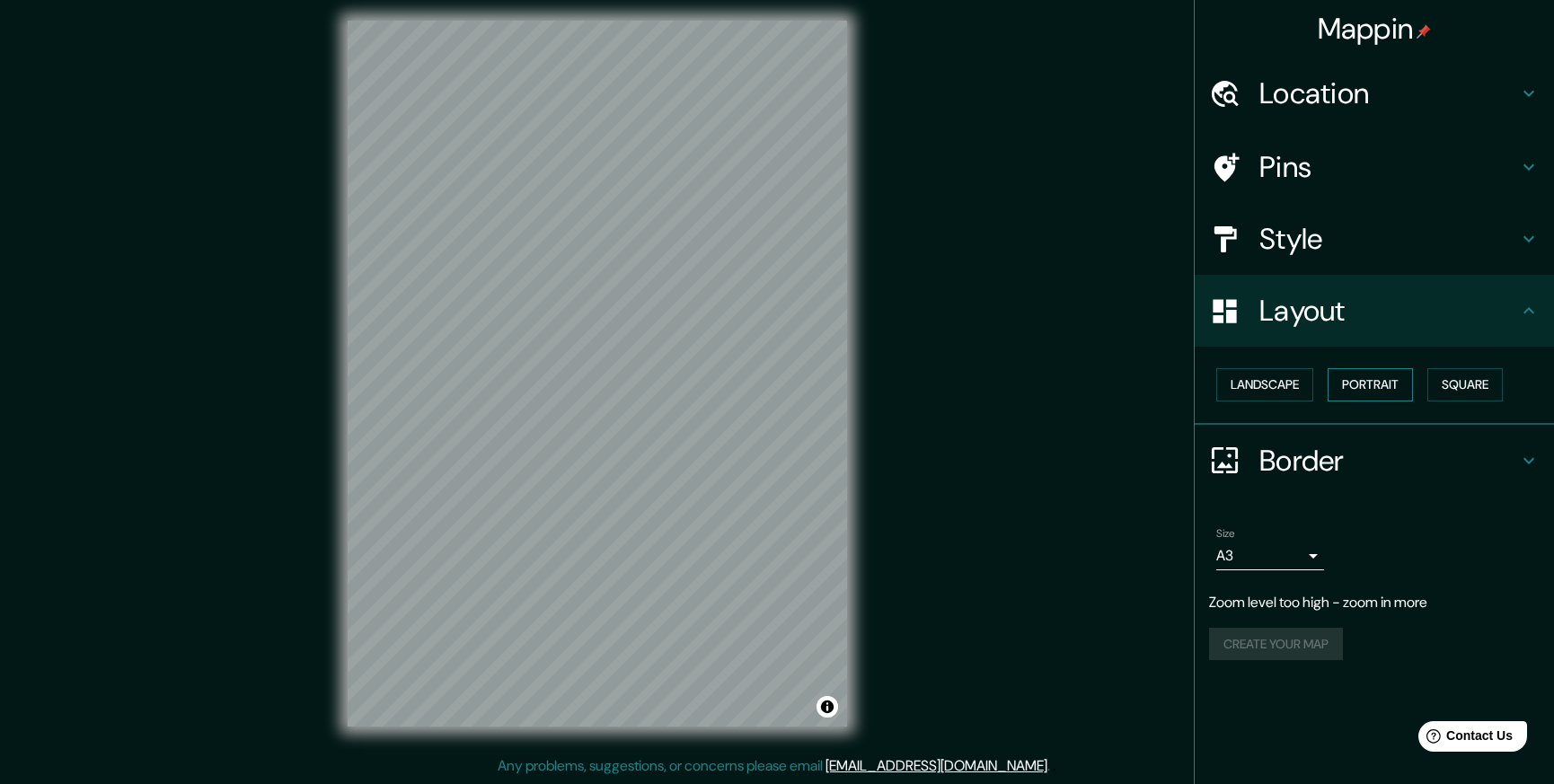
click at [1360, 389] on button "Portrait" at bounding box center [1370, 385] width 86 height 34
click at [1275, 383] on button "Landscape" at bounding box center [1265, 385] width 97 height 34
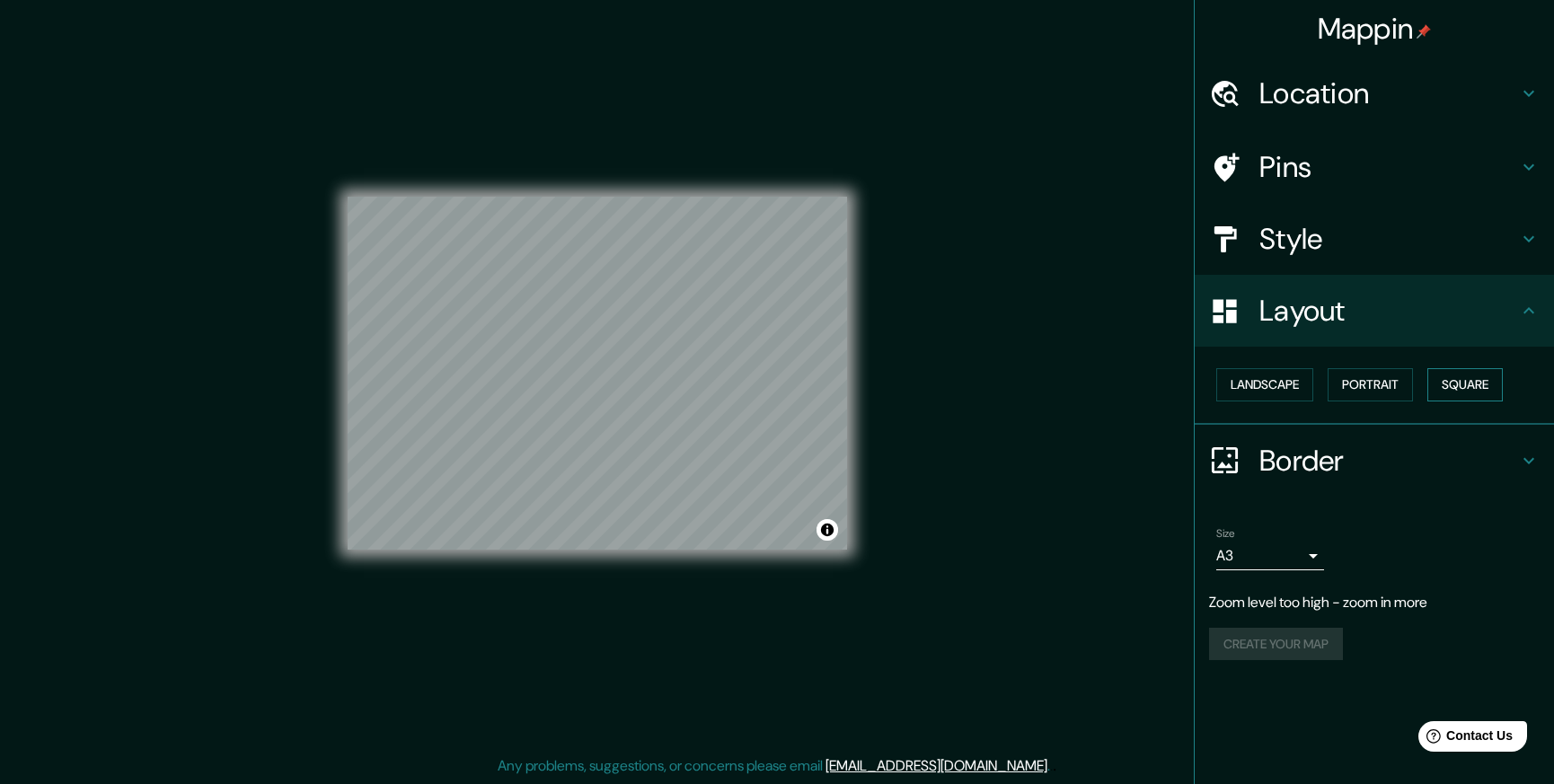
click at [1476, 384] on button "Square" at bounding box center [1465, 385] width 76 height 34
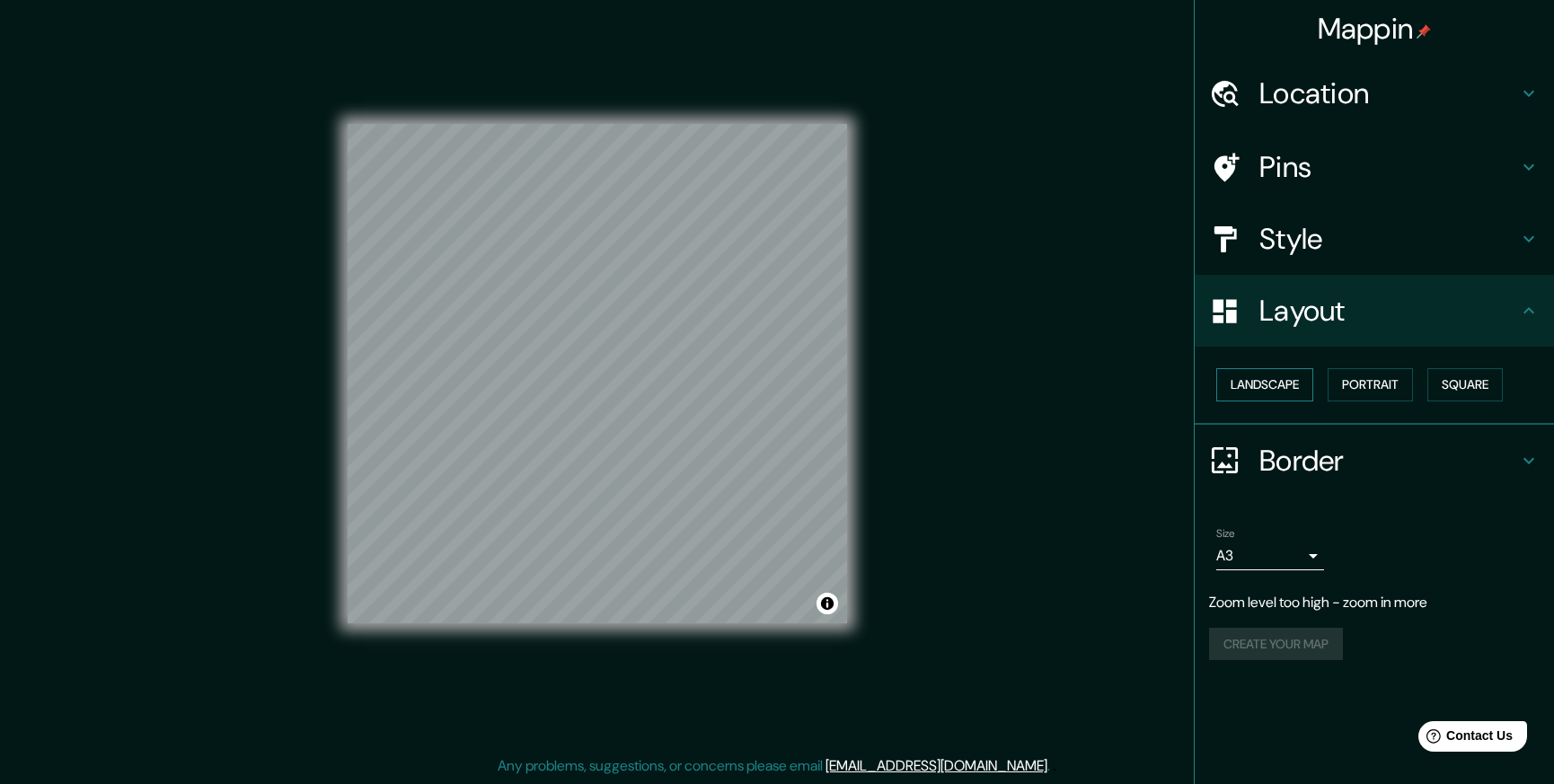
click at [1267, 383] on button "Landscape" at bounding box center [1265, 385] width 97 height 34
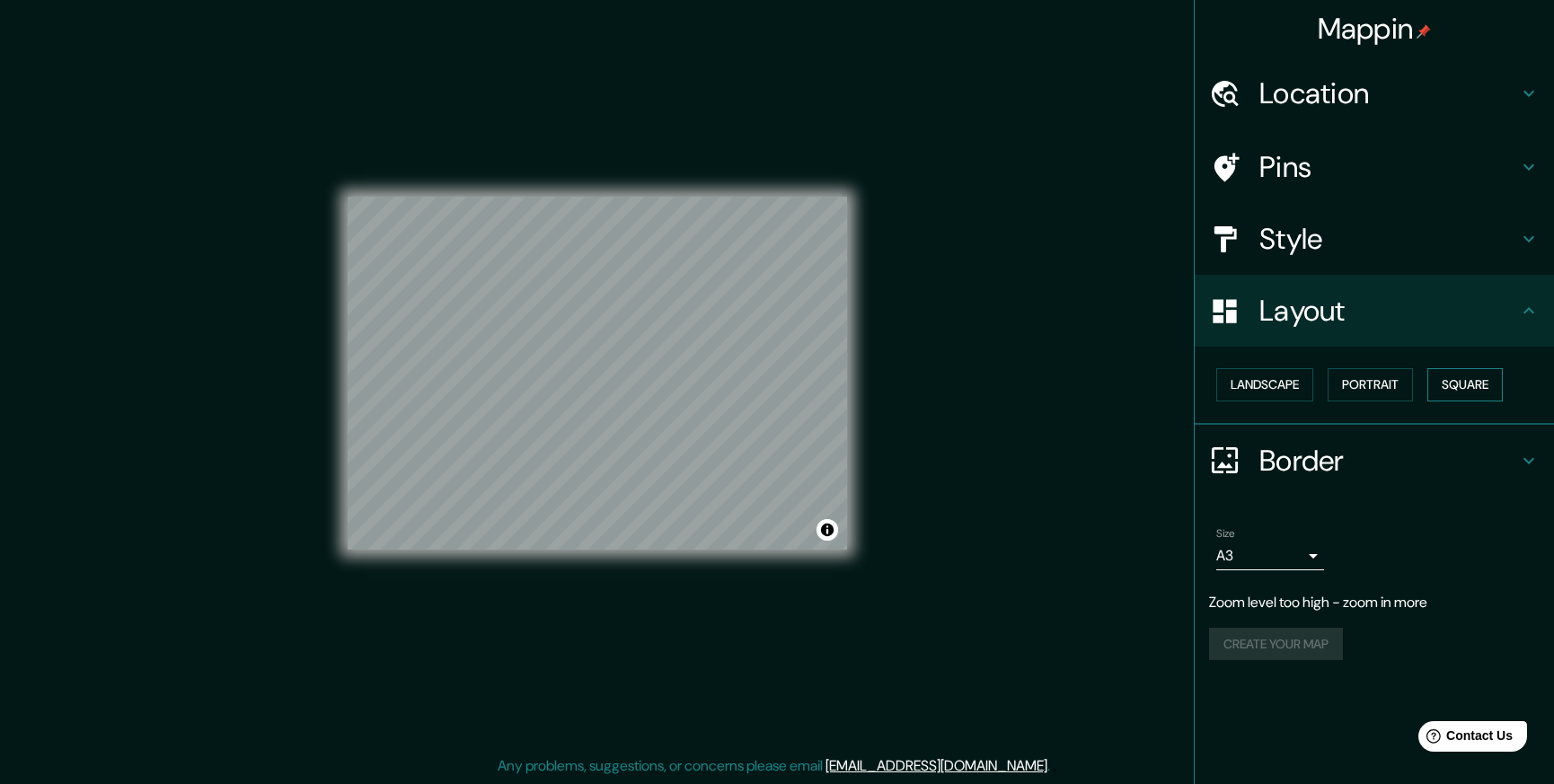
click at [1447, 382] on button "Square" at bounding box center [1465, 385] width 76 height 34
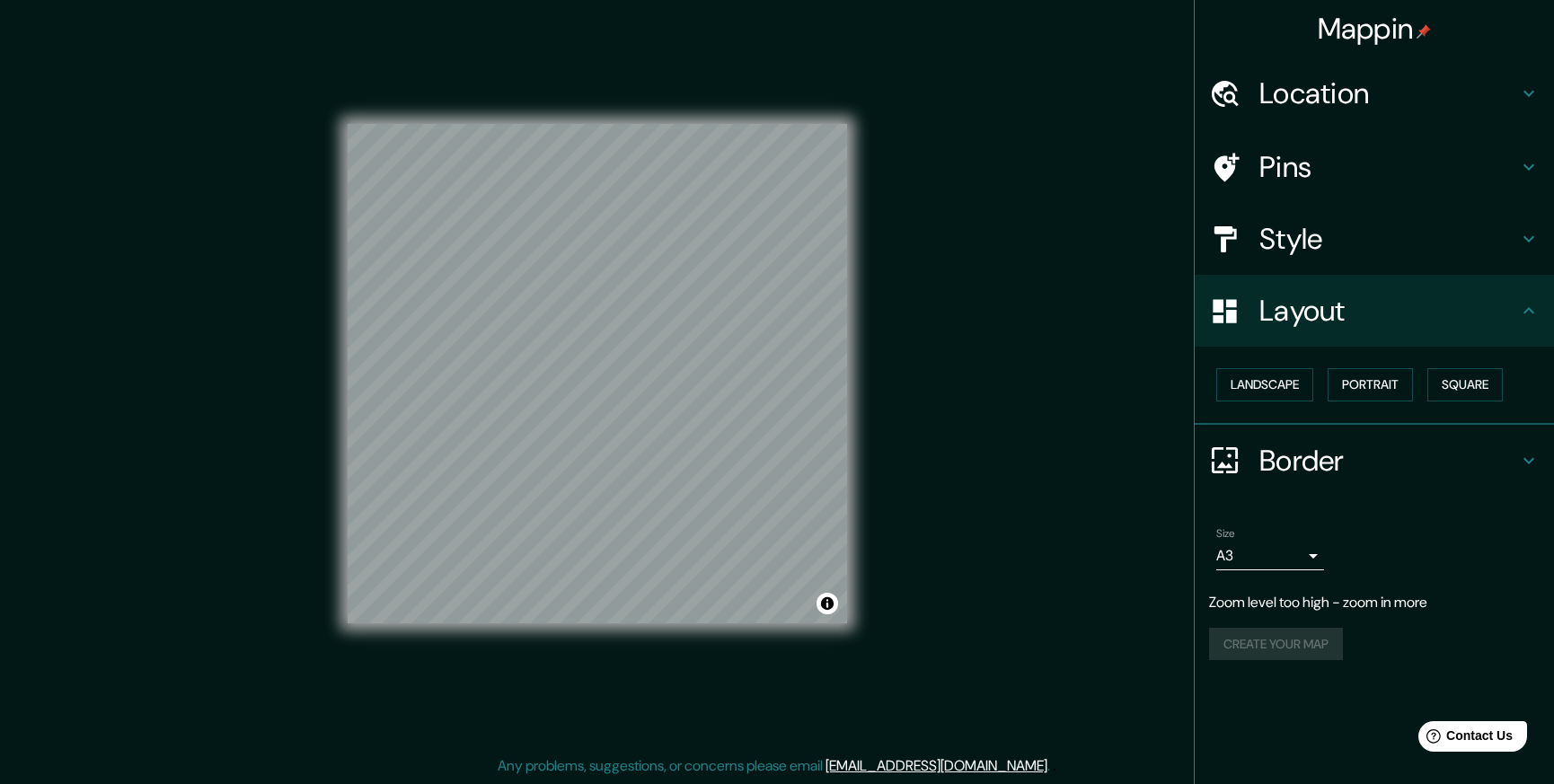
click at [1525, 459] on icon at bounding box center [1529, 460] width 11 height 6
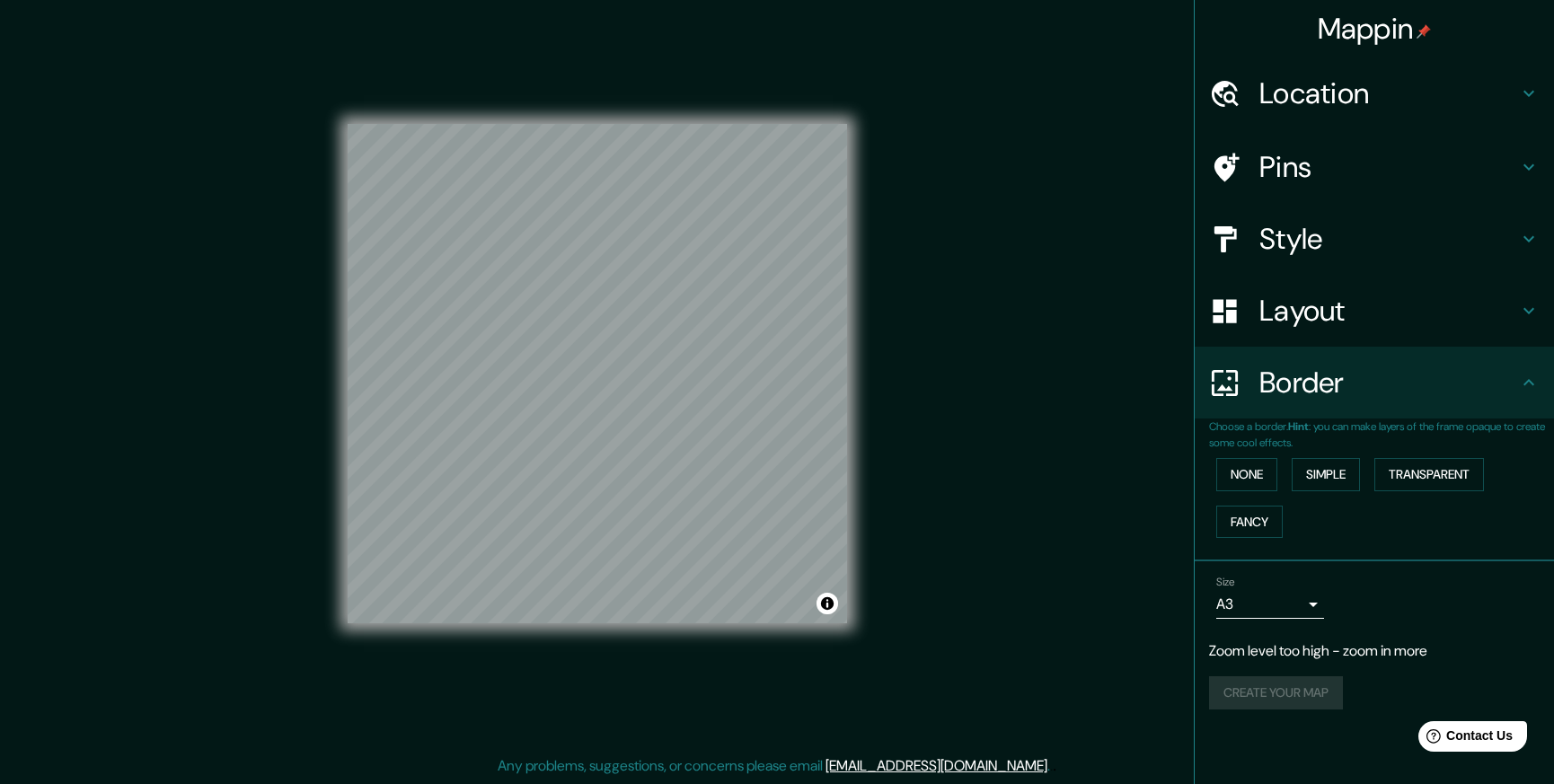
click at [1308, 614] on body "Mappin Location [GEOGRAPHIC_DATA] Pins Style Layout Border Choose a border. Hin…" at bounding box center [777, 384] width 1554 height 784
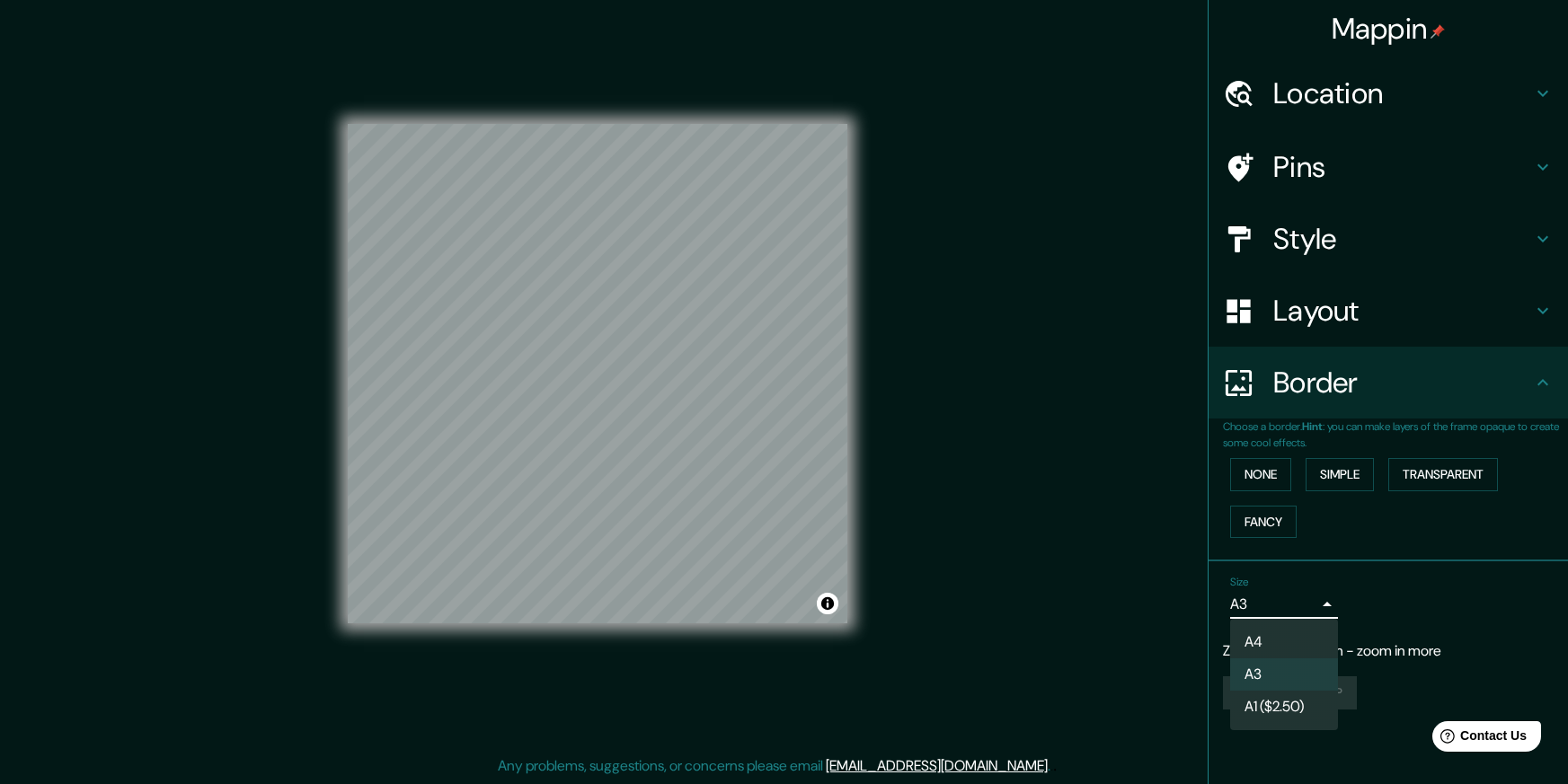
click at [1494, 617] on div at bounding box center [784, 392] width 1568 height 784
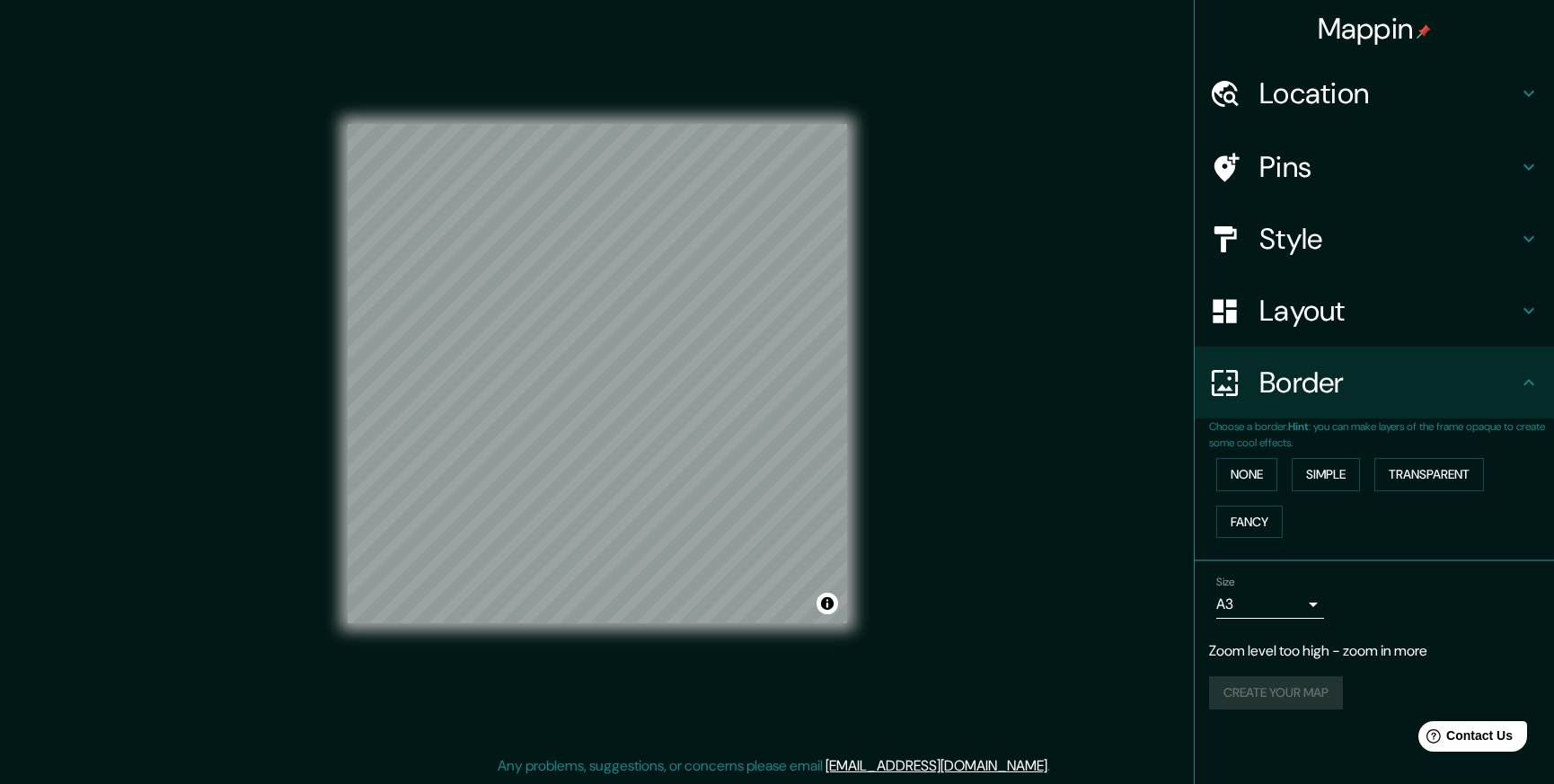
click at [1312, 696] on div "Create your map" at bounding box center [1374, 692] width 330 height 34
click at [1383, 25] on h4 "Mappin" at bounding box center [1374, 28] width 114 height 35
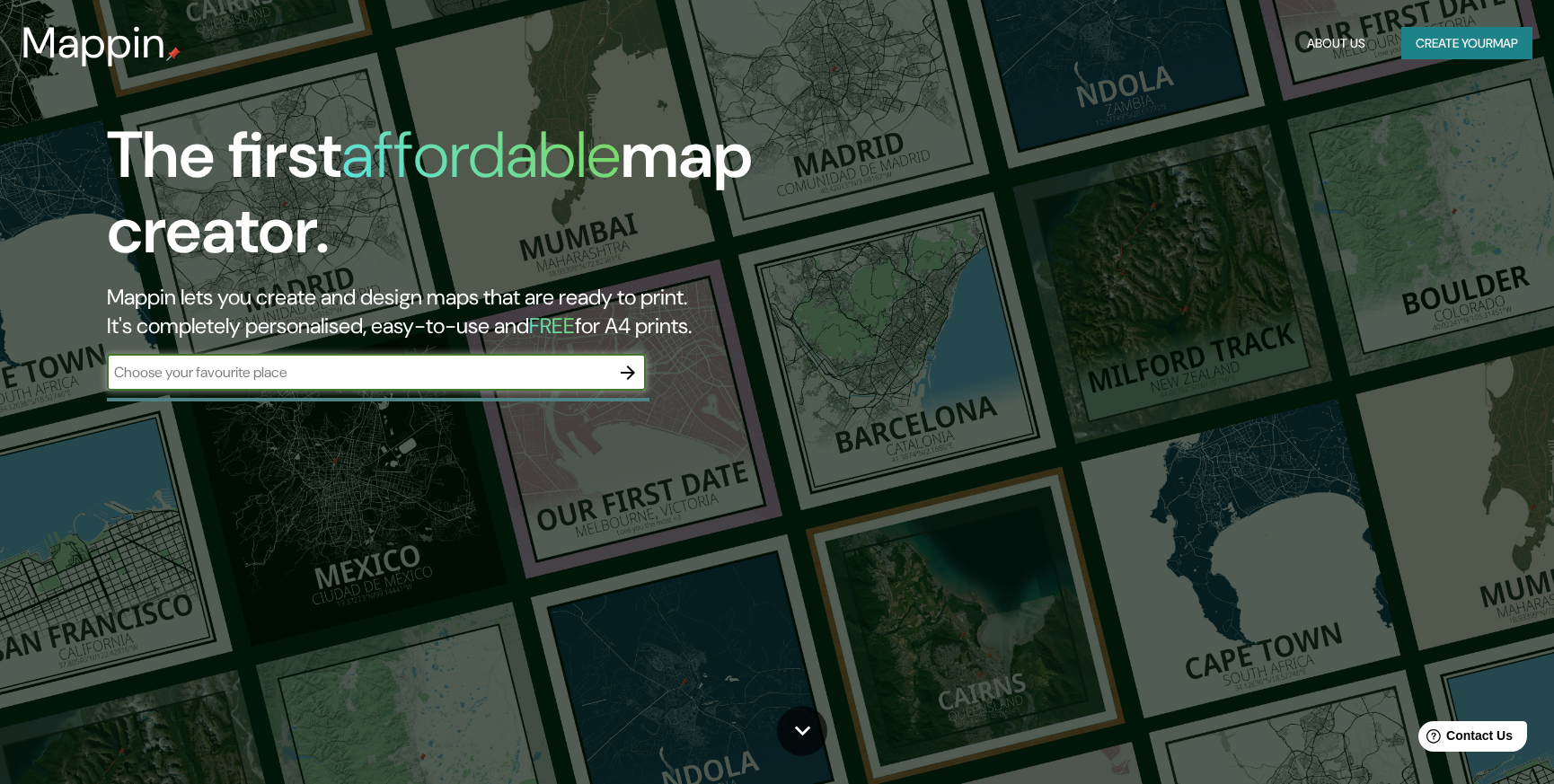
click at [1419, 46] on button "Create your map" at bounding box center [1467, 44] width 131 height 34
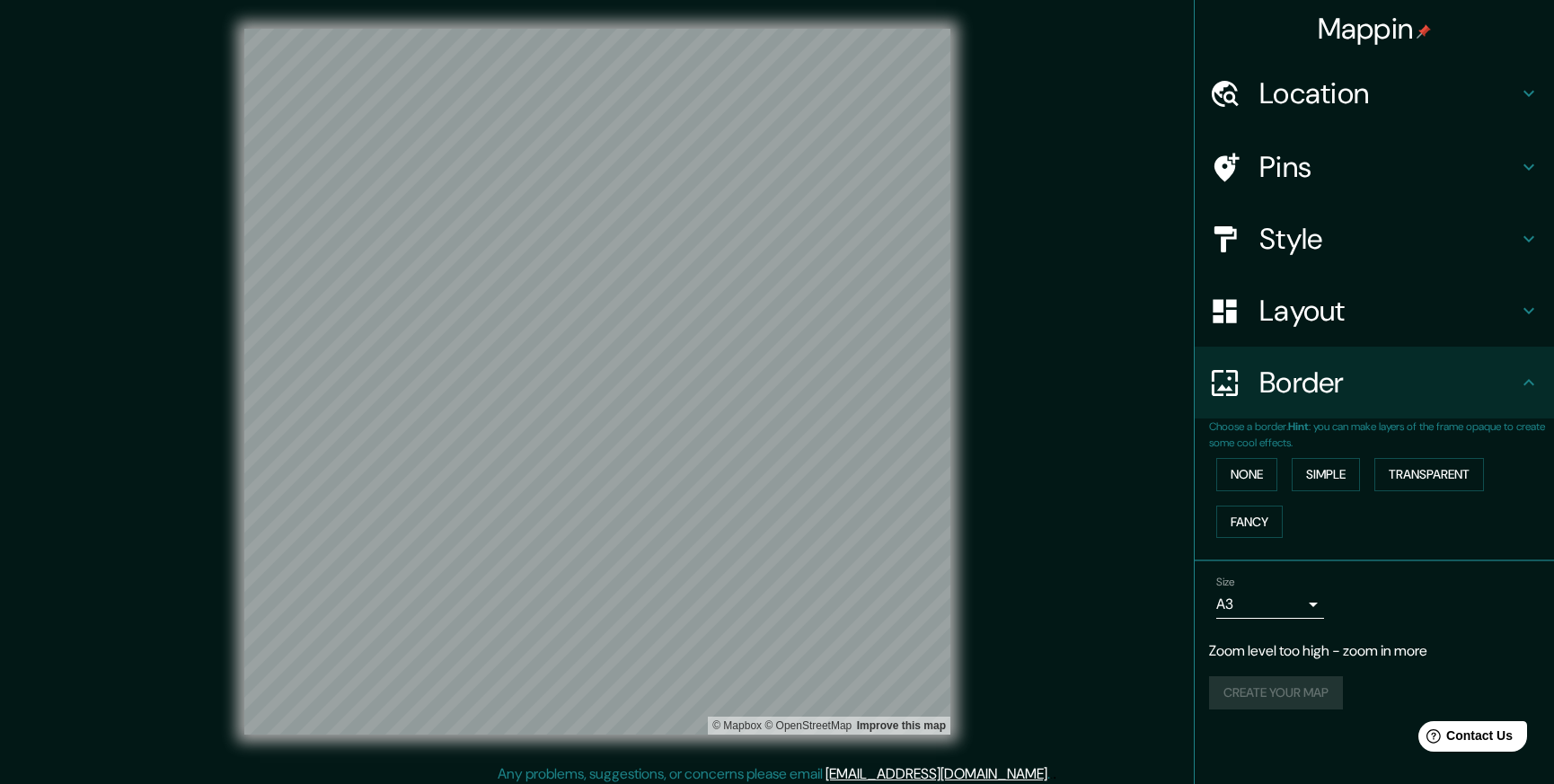
click at [1337, 84] on h4 "Location" at bounding box center [1388, 93] width 258 height 35
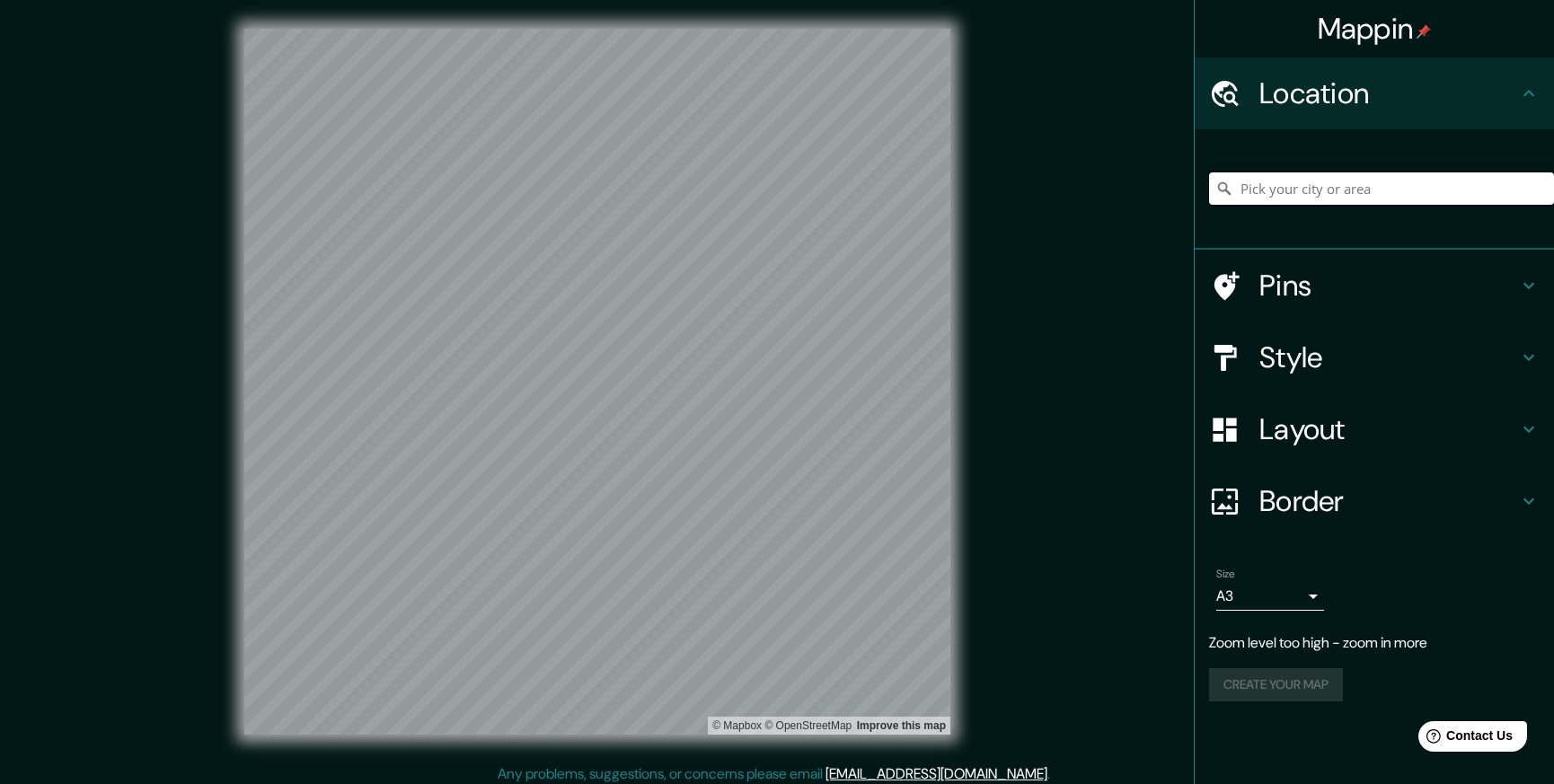
click at [1306, 185] on input "Pick your city or area" at bounding box center [1381, 189] width 345 height 33
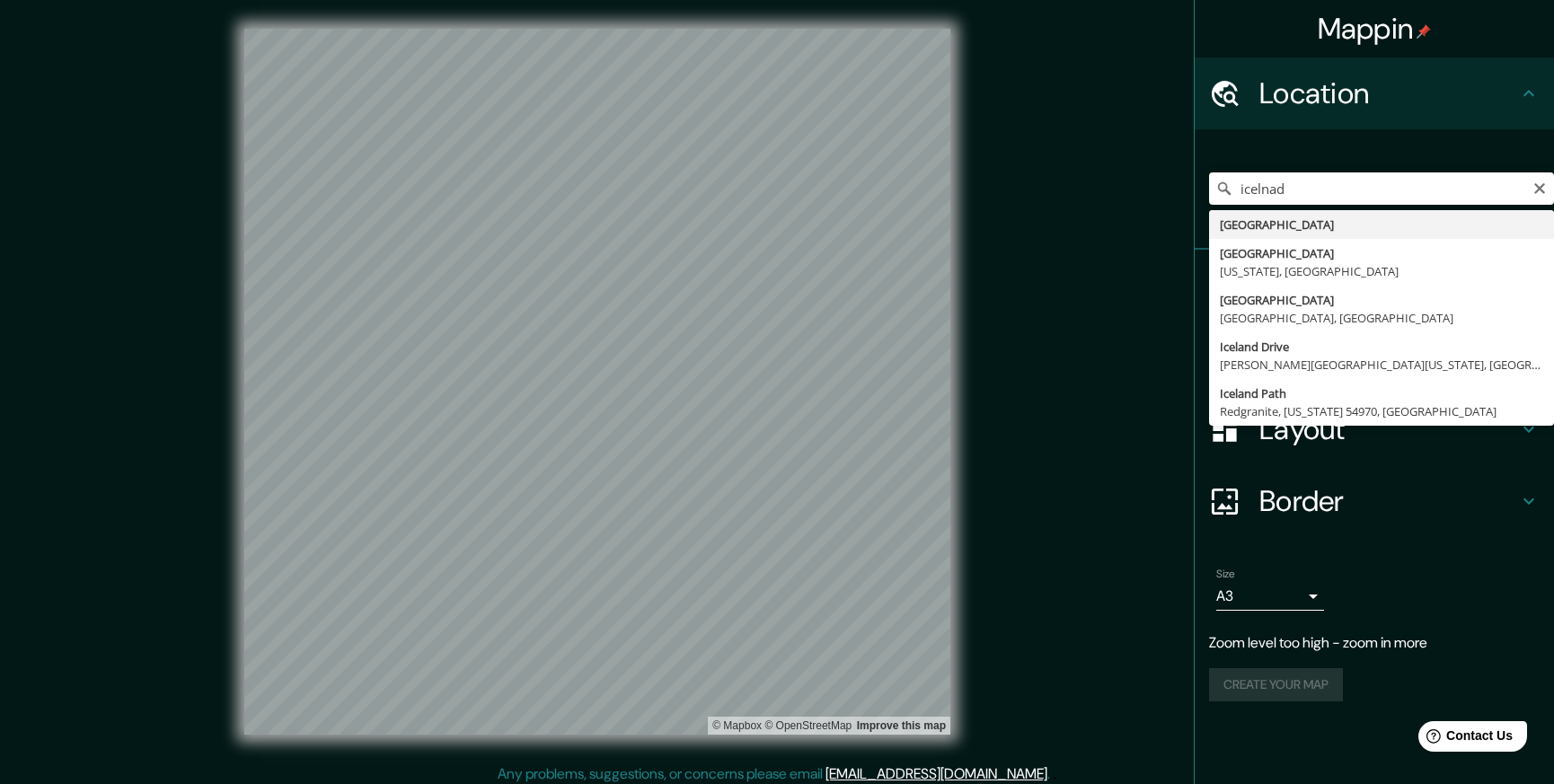
drag, startPoint x: 1321, startPoint y: 217, endPoint x: 1441, endPoint y: 228, distance: 120.5
type input "[GEOGRAPHIC_DATA]"
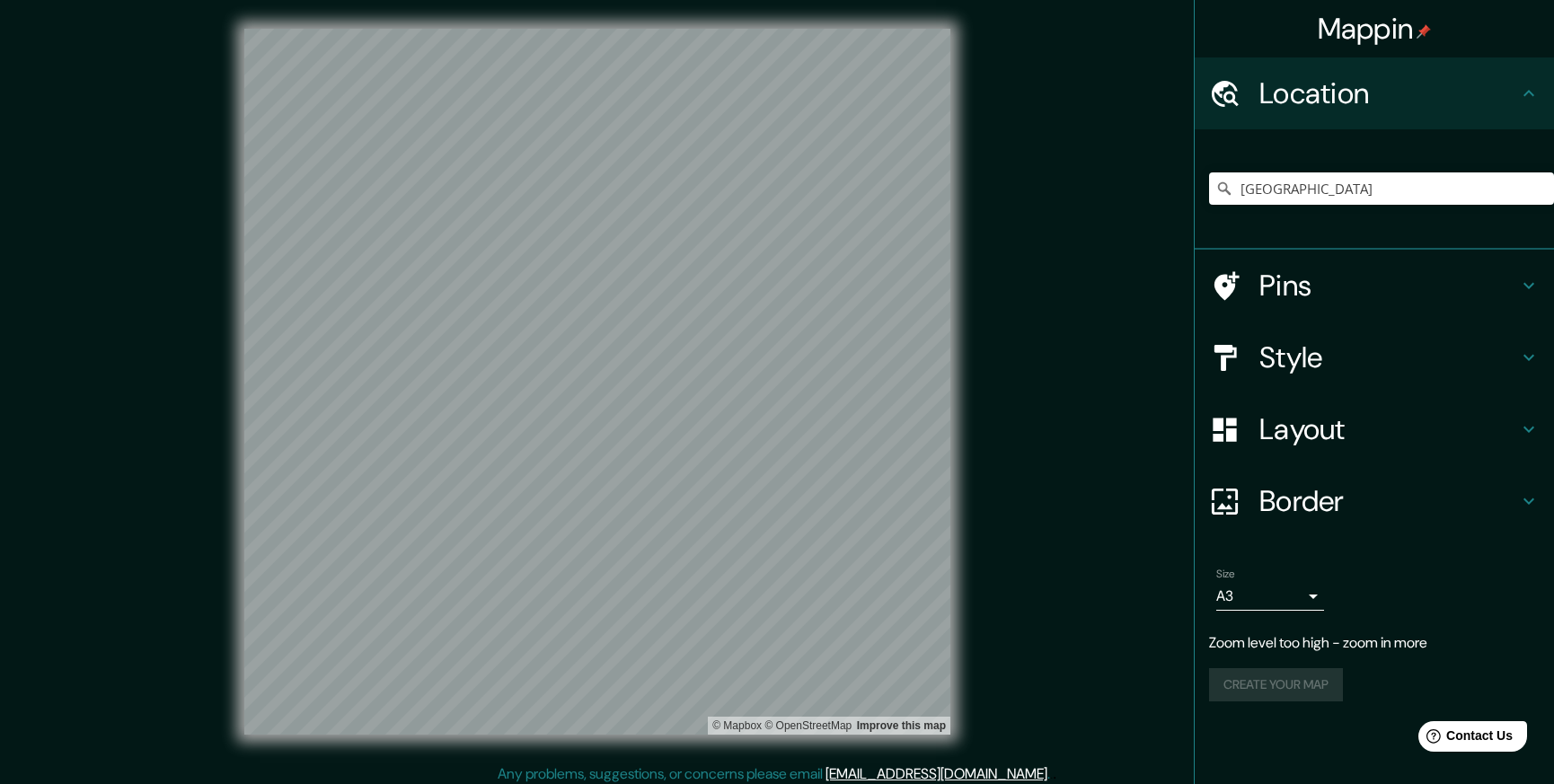
click at [1350, 508] on h4 "Border" at bounding box center [1388, 500] width 258 height 35
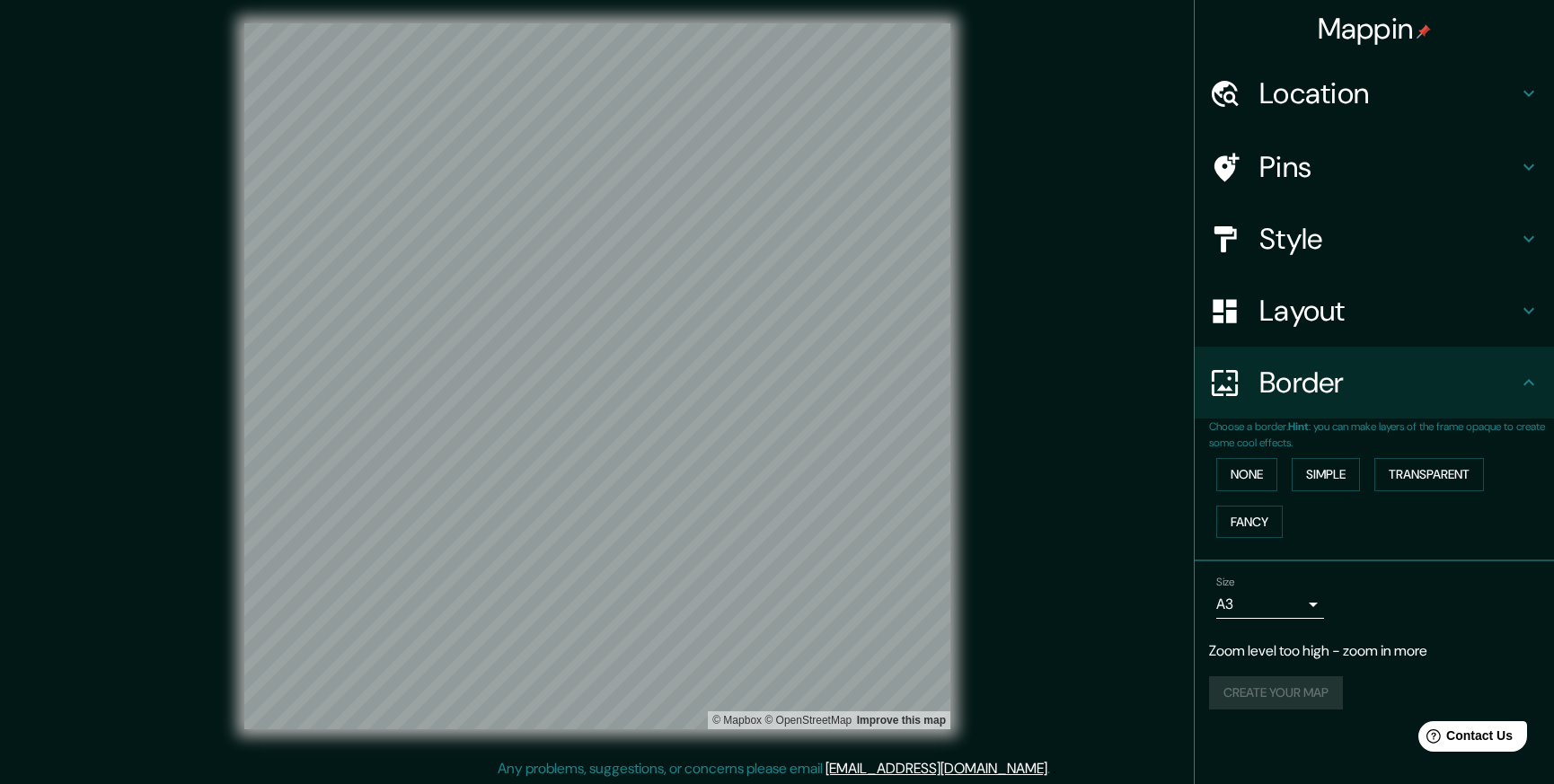
scroll to position [8, 0]
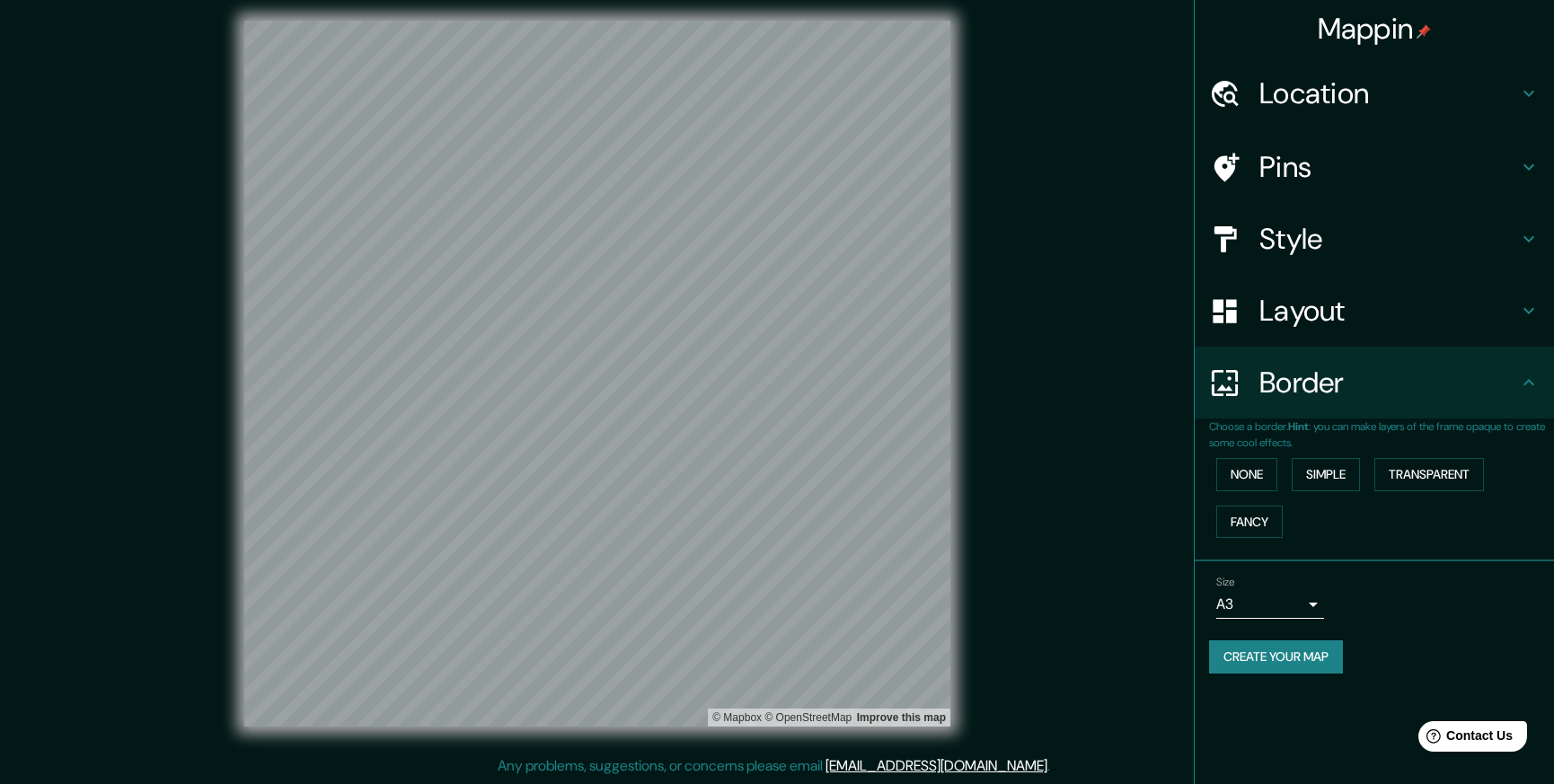
click at [1295, 656] on button "Create your map" at bounding box center [1276, 657] width 134 height 34
click at [819, 513] on div at bounding box center [821, 516] width 15 height 15
click at [1282, 170] on h4 "Pins" at bounding box center [1388, 166] width 258 height 35
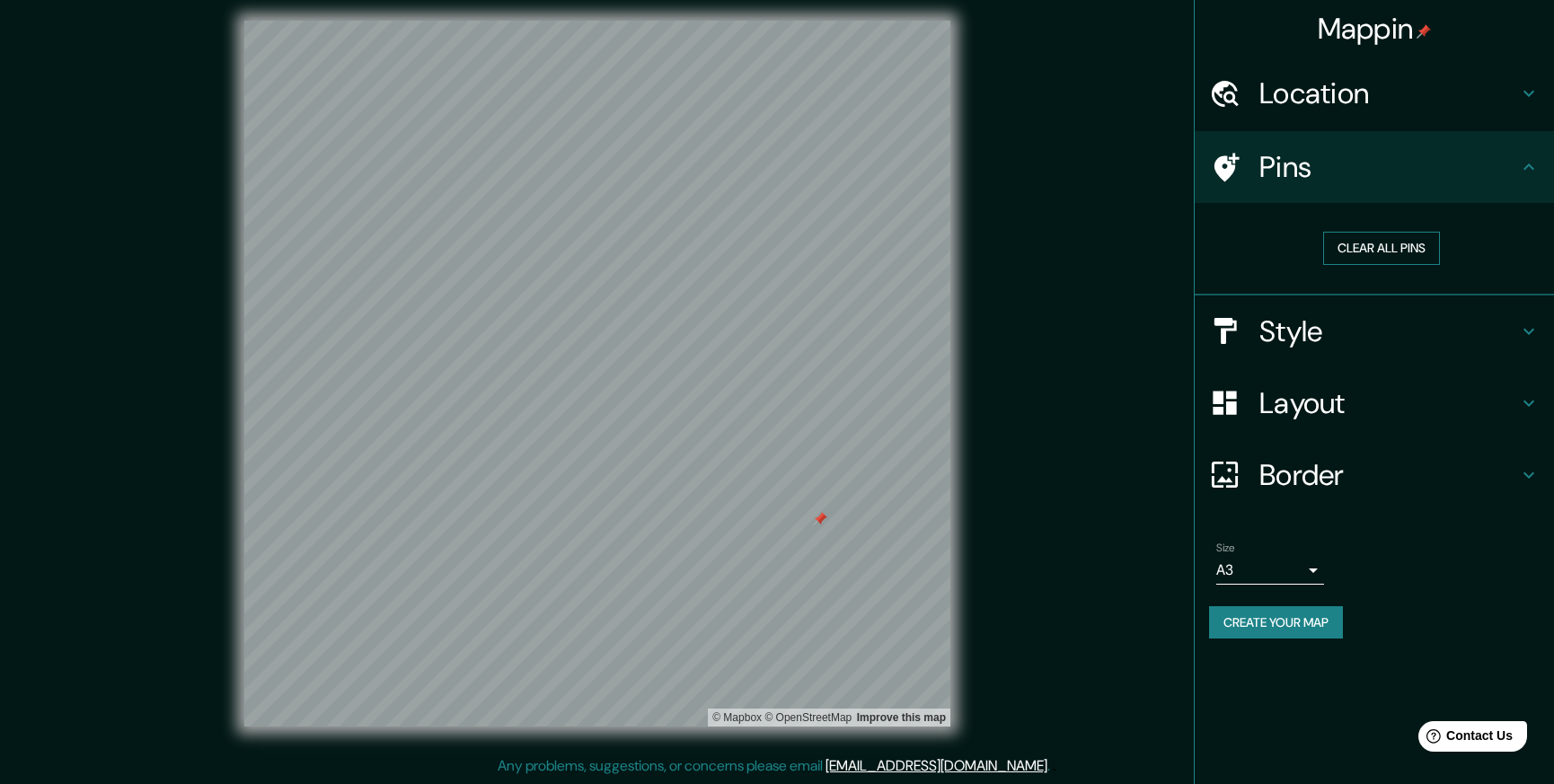
click at [1391, 249] on button "Clear all pins" at bounding box center [1381, 248] width 116 height 34
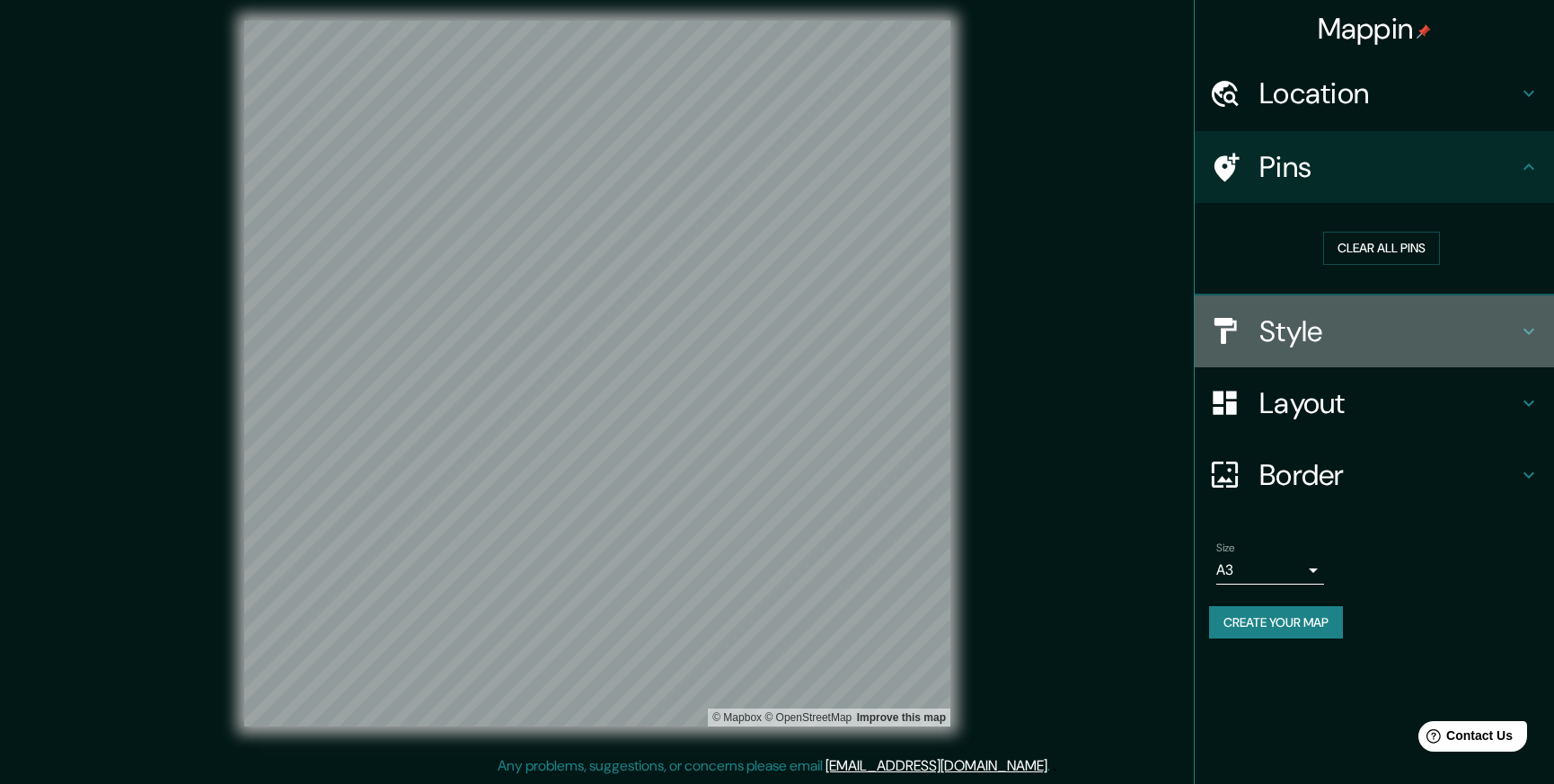
click at [1291, 325] on h4 "Style" at bounding box center [1388, 331] width 258 height 35
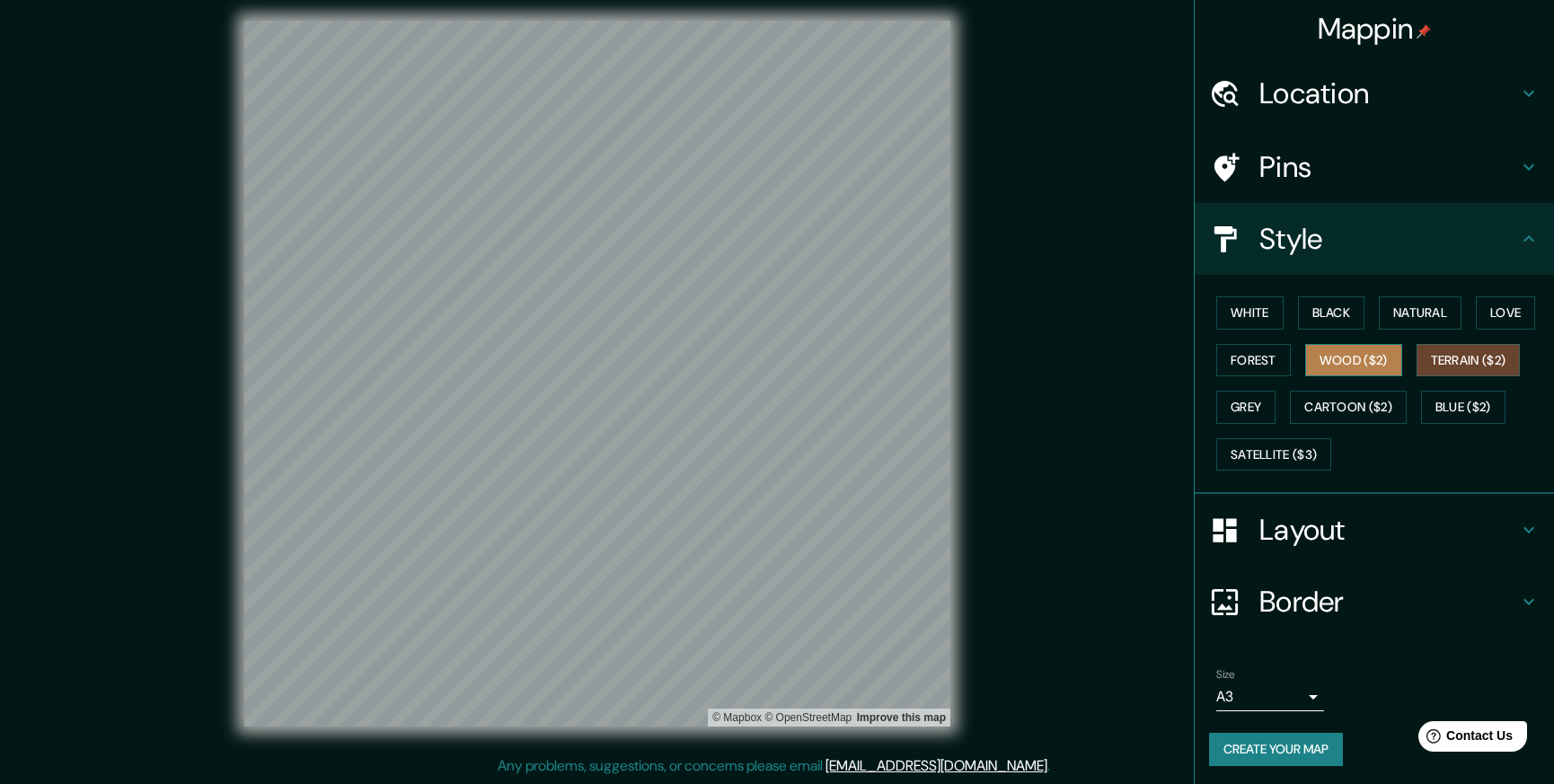
click at [1346, 357] on button "Wood ($2)" at bounding box center [1354, 360] width 97 height 34
click at [1245, 355] on button "Forest" at bounding box center [1254, 360] width 75 height 34
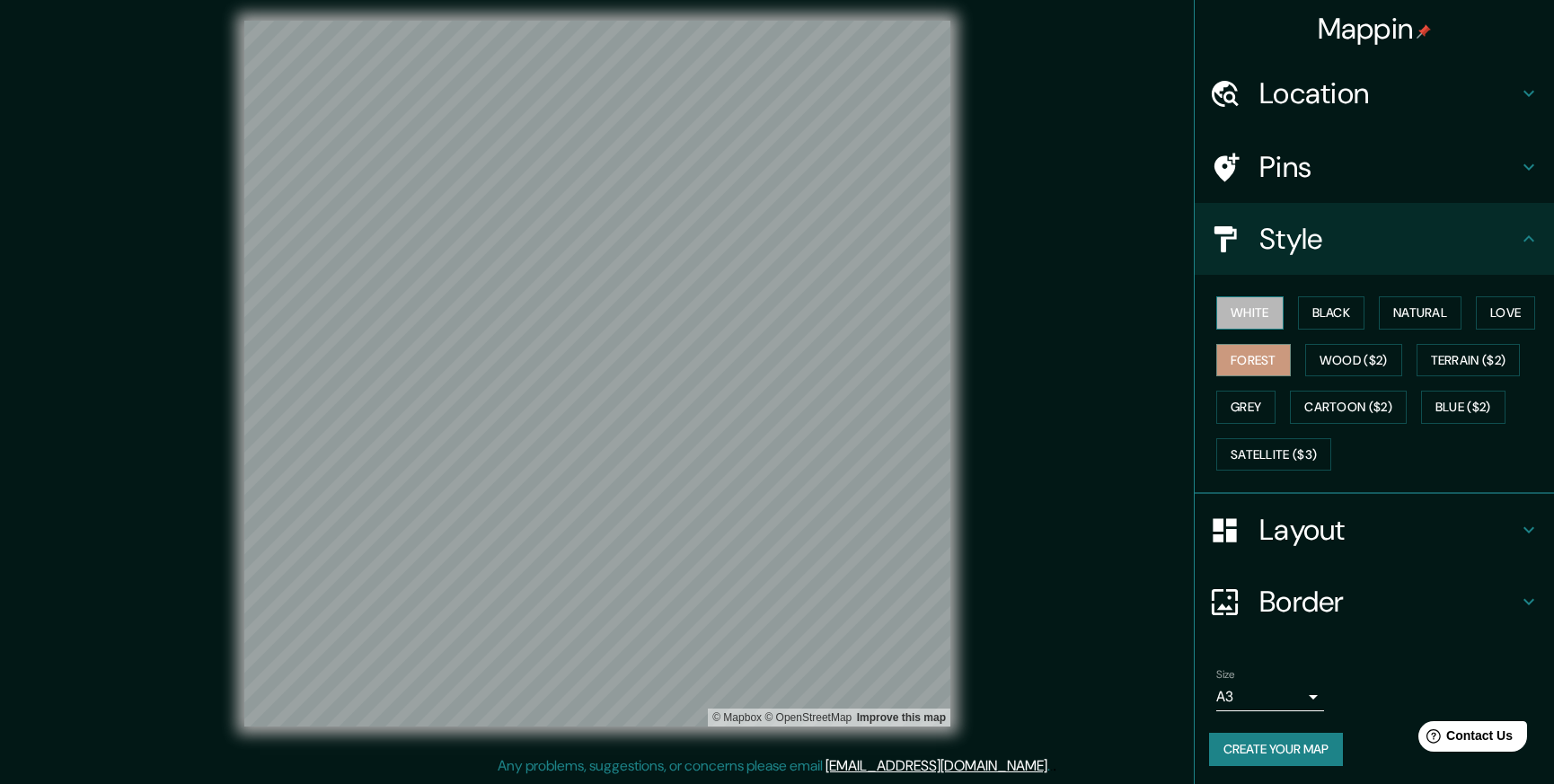
click at [1244, 307] on button "White" at bounding box center [1250, 313] width 67 height 34
click at [1347, 315] on button "Black" at bounding box center [1332, 313] width 67 height 34
click at [1430, 315] on button "Natural" at bounding box center [1420, 313] width 83 height 34
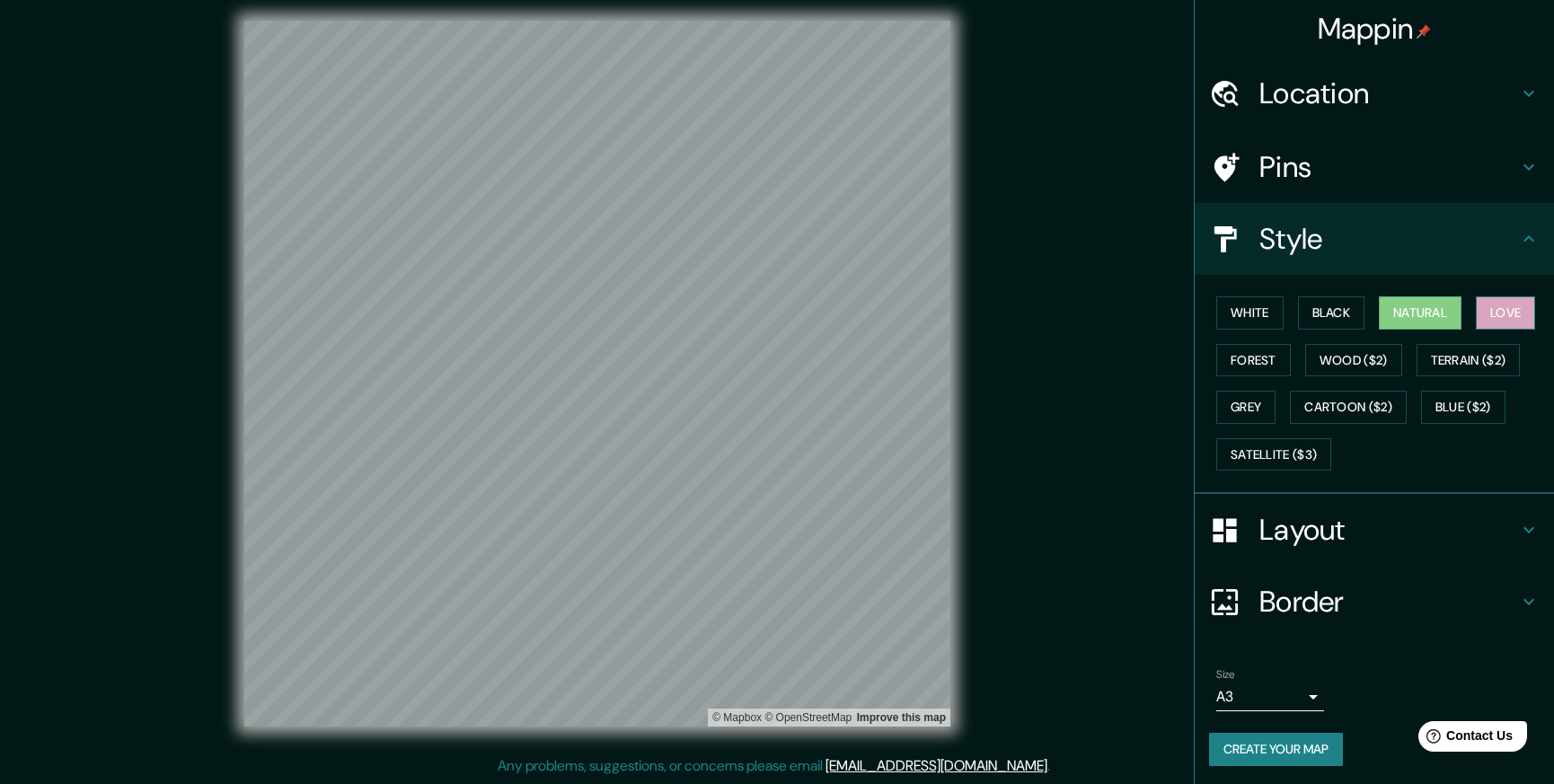
click at [1506, 322] on button "Love" at bounding box center [1505, 313] width 59 height 34
click at [1348, 396] on button "Cartoon ($2)" at bounding box center [1348, 407] width 116 height 34
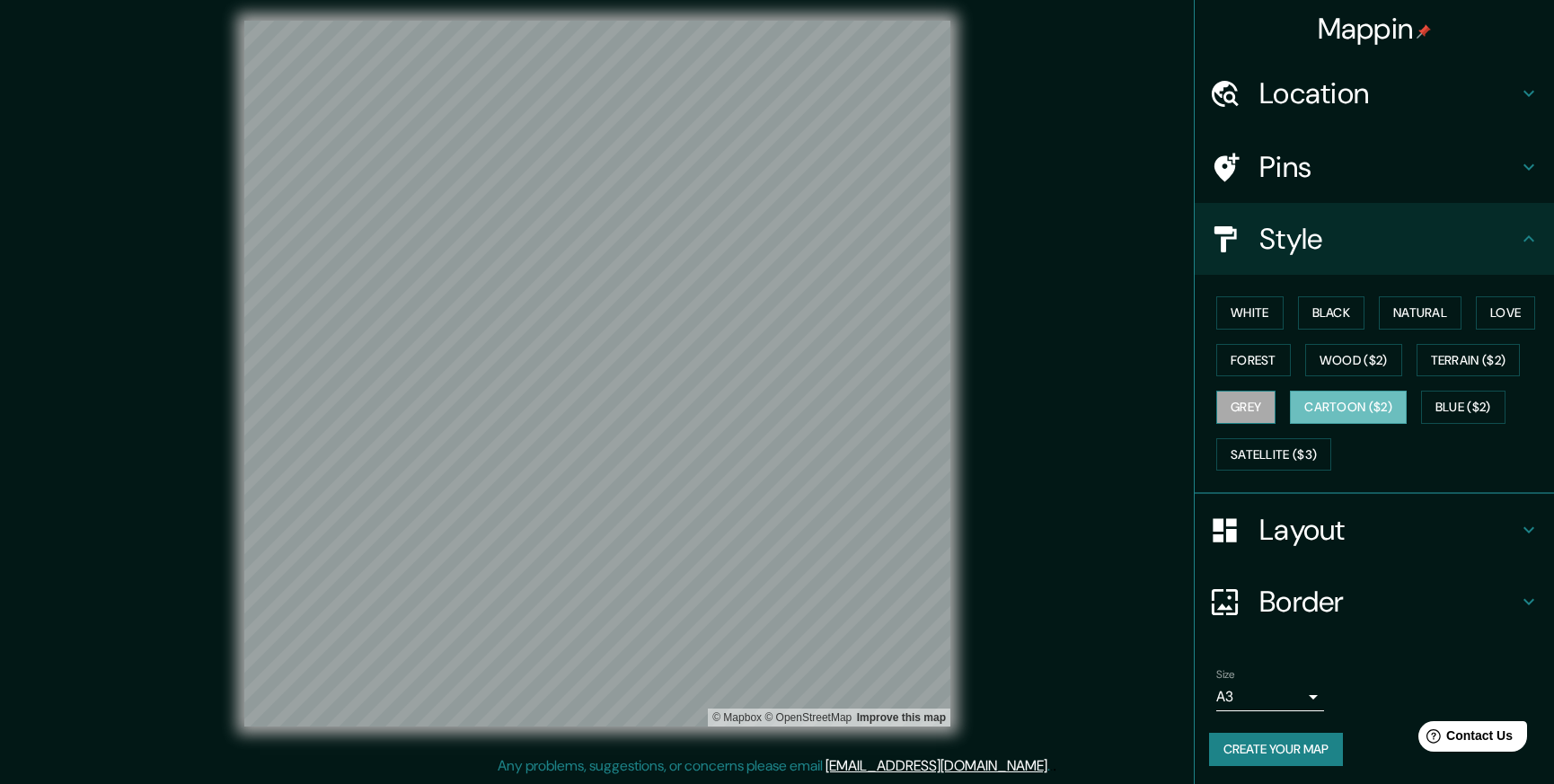
click at [1216, 409] on button "Grey" at bounding box center [1246, 407] width 59 height 34
click at [1451, 414] on button "Blue ($2)" at bounding box center [1463, 407] width 85 height 34
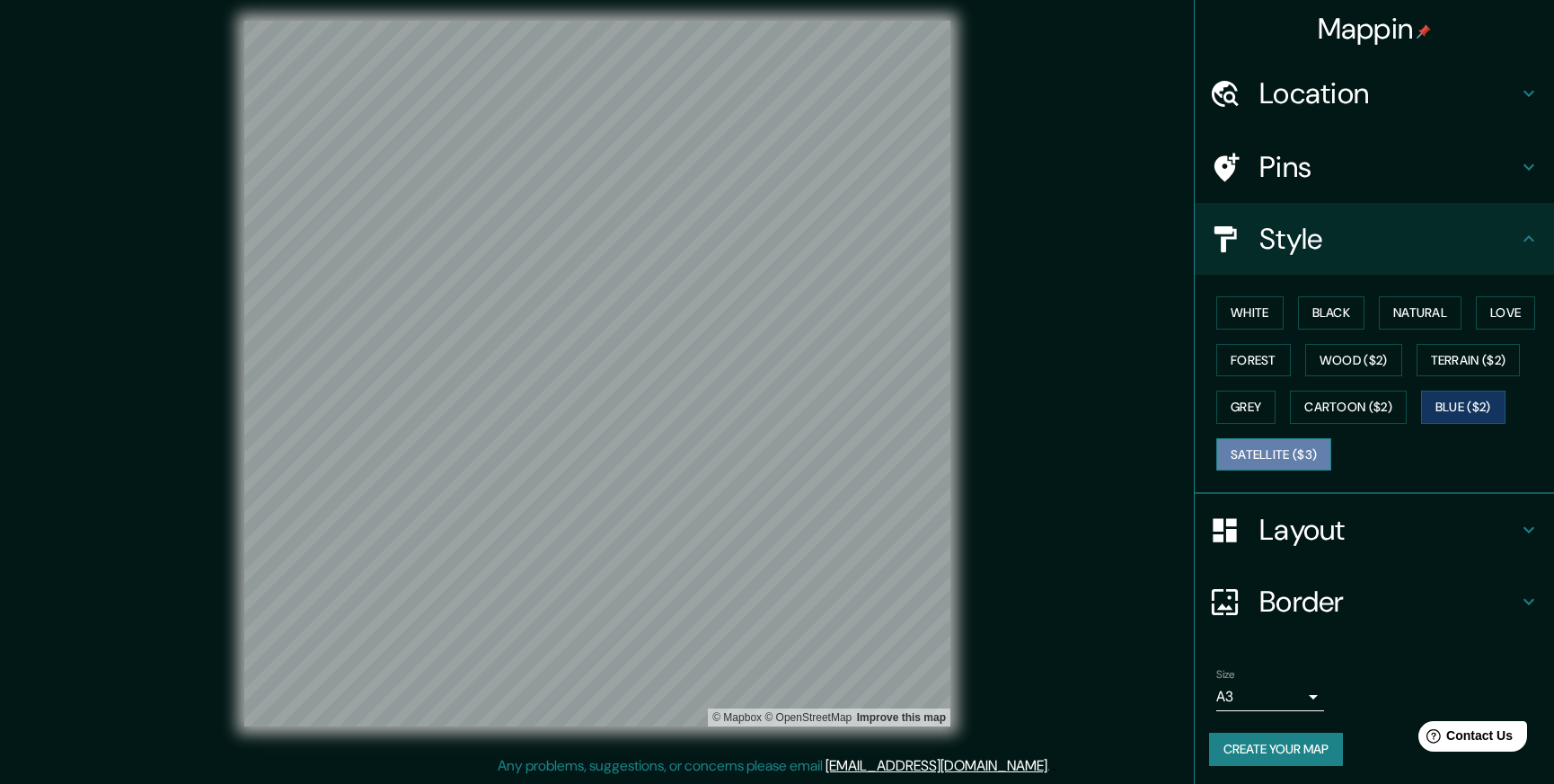
click at [1256, 455] on button "Satellite ($3)" at bounding box center [1274, 455] width 115 height 34
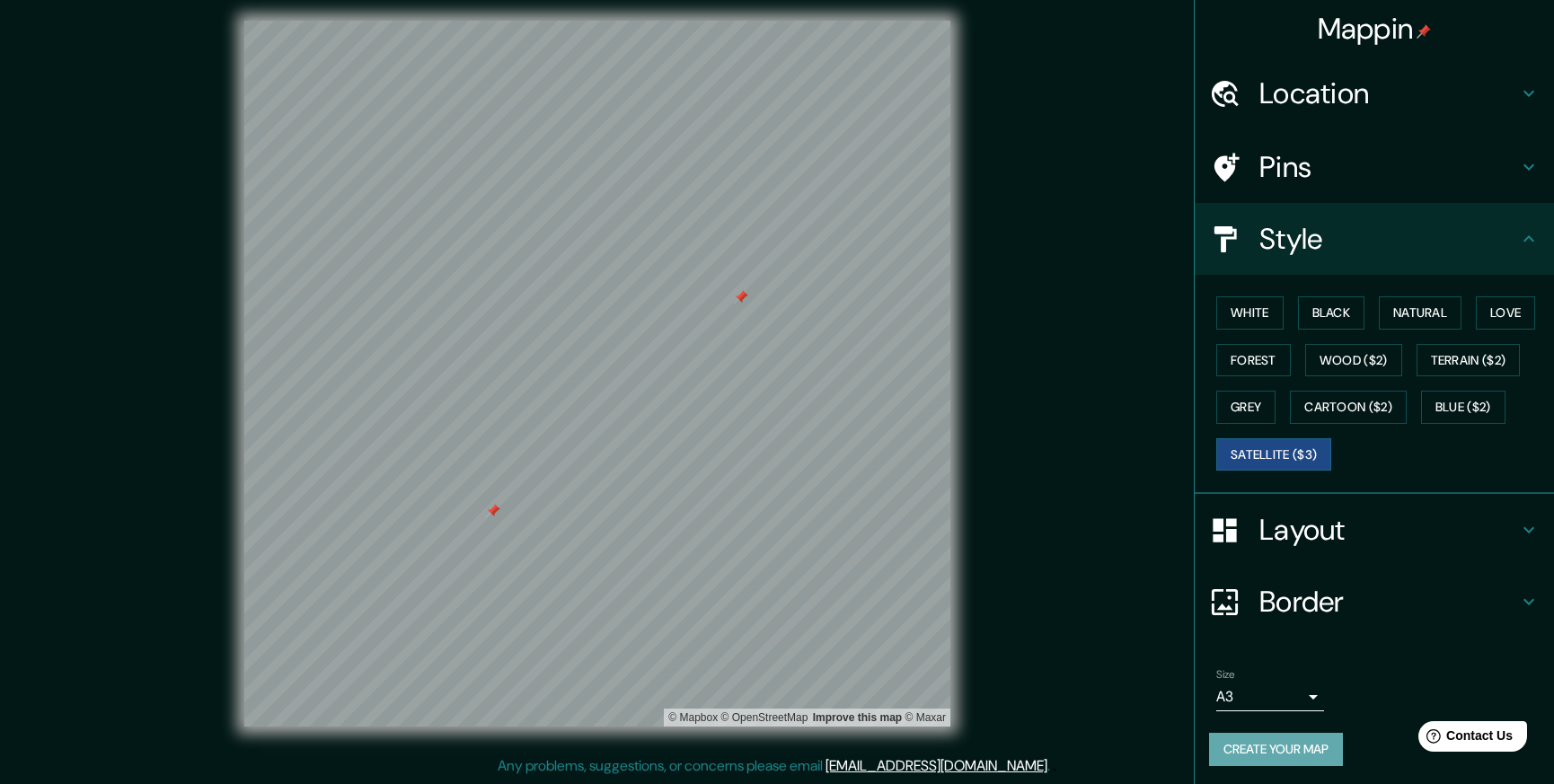
click at [1296, 753] on button "Create your map" at bounding box center [1276, 749] width 134 height 34
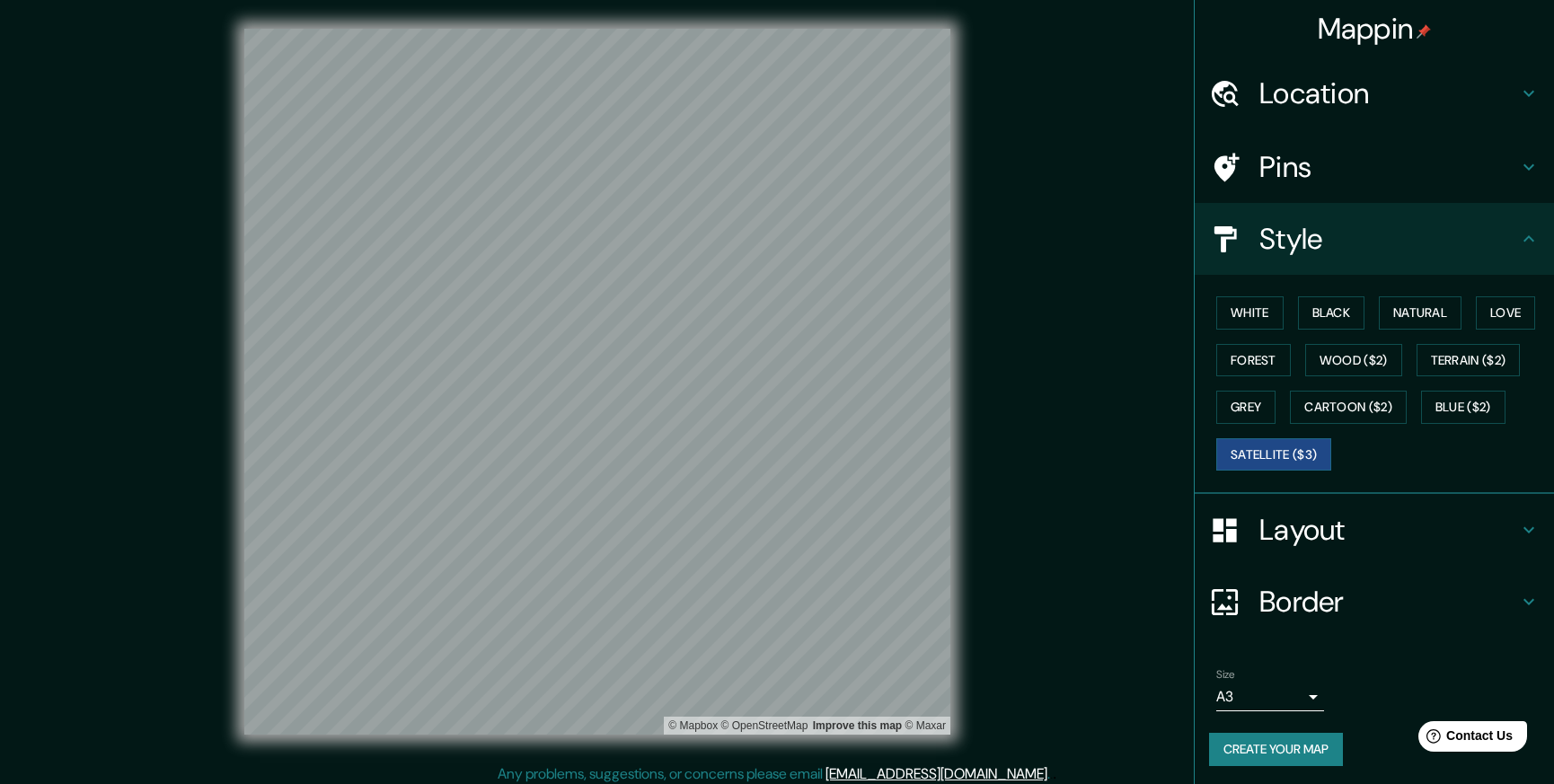
scroll to position [8, 0]
